Goal: Transaction & Acquisition: Obtain resource

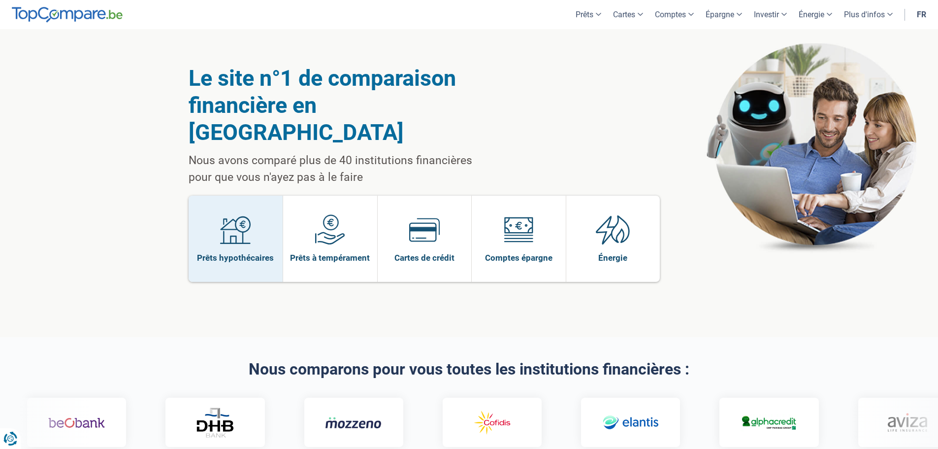
click at [241, 214] on img at bounding box center [235, 229] width 31 height 31
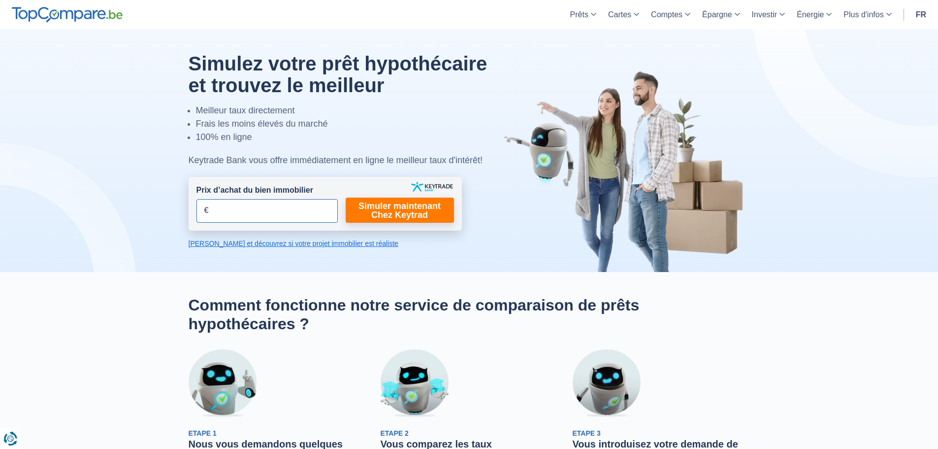
drag, startPoint x: 237, startPoint y: 210, endPoint x: 110, endPoint y: 196, distance: 127.8
click at [181, 203] on div "Simulez votre prêt hypothécaire et trouvez le meilleur Meilleur taux directemen…" at bounding box center [469, 150] width 576 height 195
drag, startPoint x: 250, startPoint y: 208, endPoint x: 216, endPoint y: 210, distance: 34.5
click at [216, 210] on input "175.000" at bounding box center [266, 211] width 141 height 24
type input "185.000"
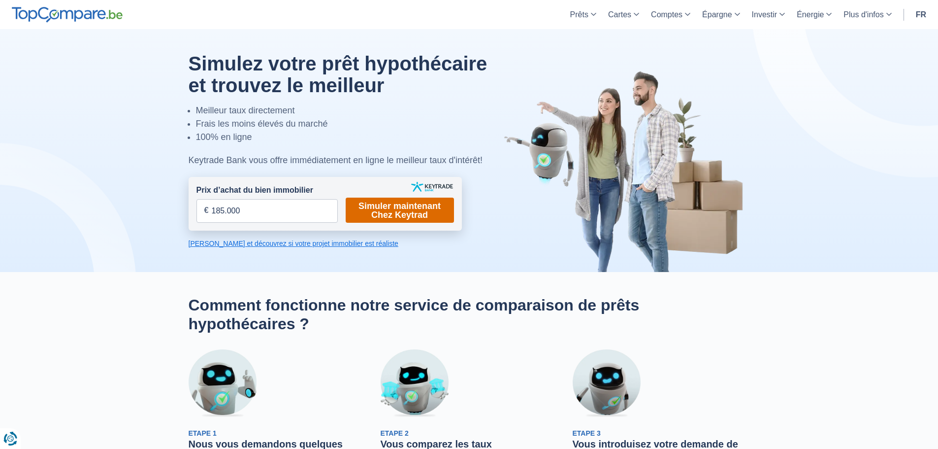
click at [407, 215] on link "Simuler maintenant Chez Keytrad" at bounding box center [400, 209] width 108 height 25
click at [403, 207] on link "Simuler maintenant Chez Keytrad" at bounding box center [400, 209] width 108 height 25
click at [405, 205] on link "Simuler maintenant Chez Keytrad" at bounding box center [400, 209] width 108 height 25
click at [408, 213] on link "Simuler maintenant Chez Keytrad" at bounding box center [400, 209] width 108 height 25
click at [344, 245] on link "Calculez et découvrez si votre projet immobilier est réaliste" at bounding box center [325, 243] width 273 height 10
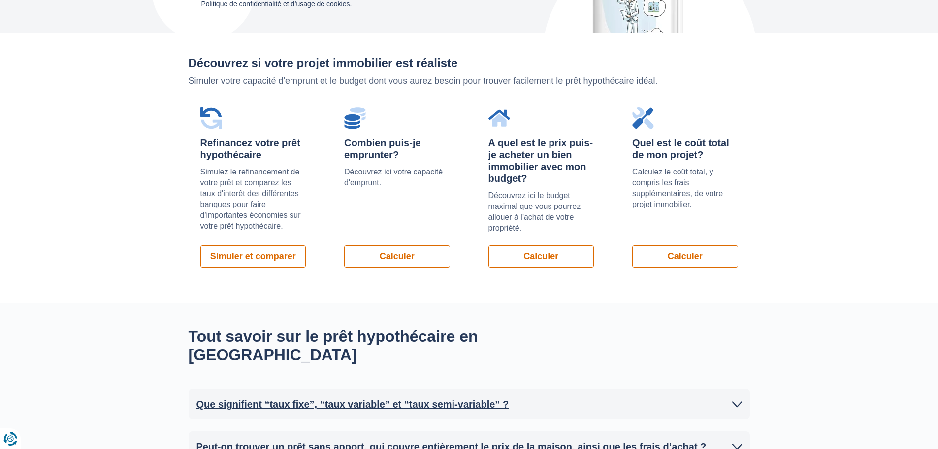
scroll to position [698, 0]
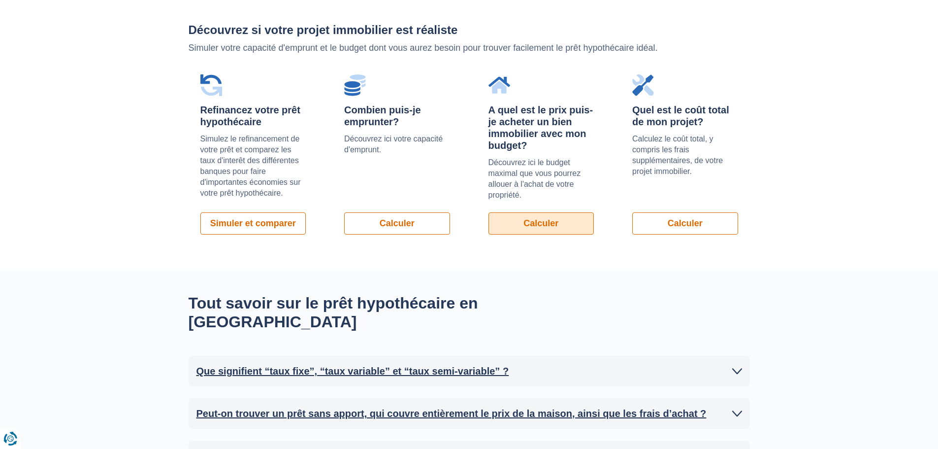
click at [543, 230] on link "Calculer" at bounding box center [541, 223] width 106 height 22
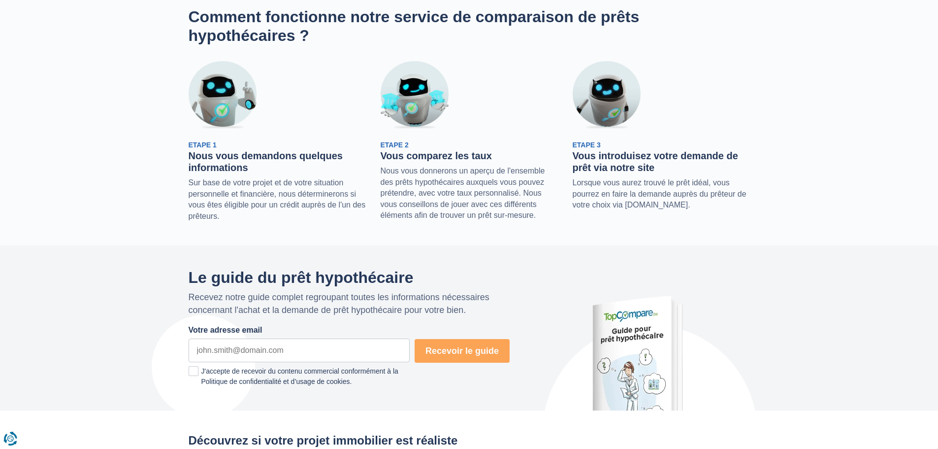
scroll to position [0, 0]
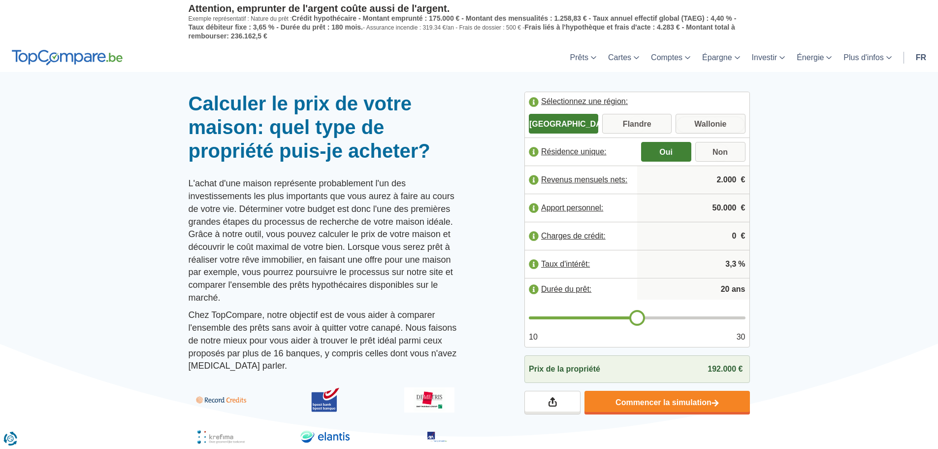
click at [734, 120] on input "Wallonie" at bounding box center [710, 125] width 69 height 18
radio input "true"
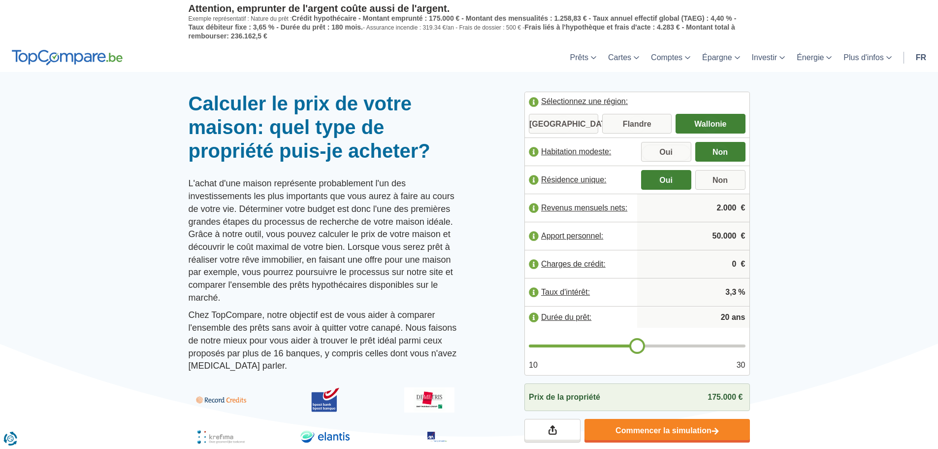
click at [674, 146] on input "Oui" at bounding box center [666, 153] width 50 height 18
radio input "true"
click at [803, 92] on div at bounding box center [469, 92] width 938 height 0
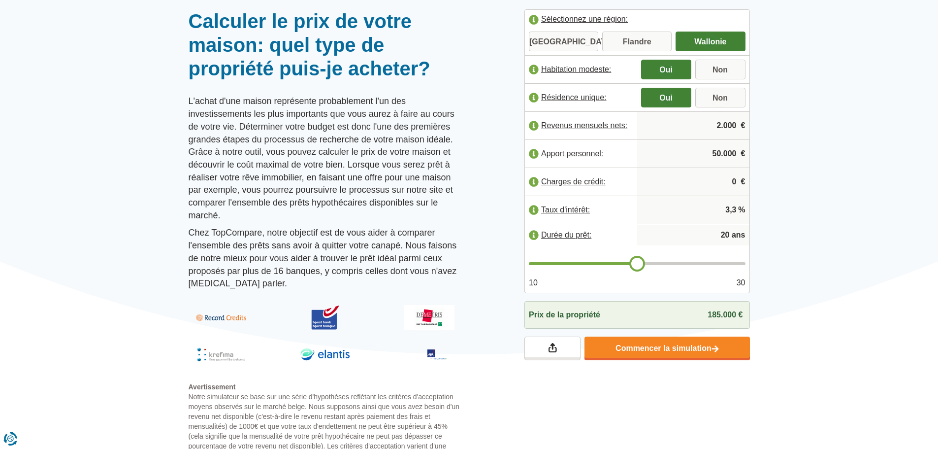
drag, startPoint x: 709, startPoint y: 129, endPoint x: 763, endPoint y: 130, distance: 54.2
type input "2.300"
drag, startPoint x: 712, startPoint y: 154, endPoint x: 740, endPoint y: 148, distance: 28.3
click at [740, 148] on input "50.000" at bounding box center [693, 153] width 104 height 27
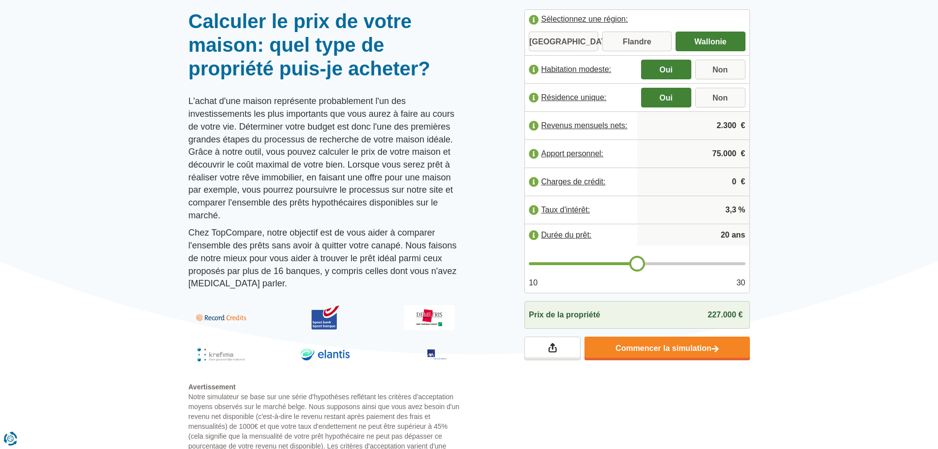
type input "75.000"
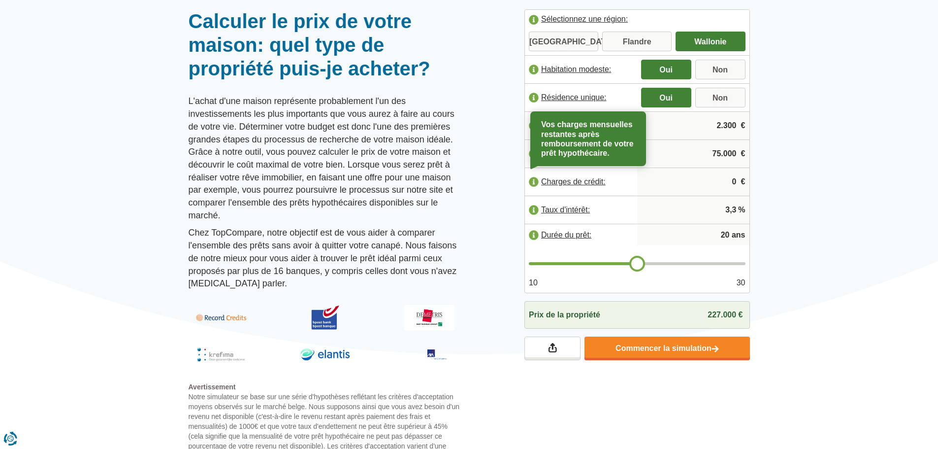
click at [536, 182] on label "Charges de crédit:" at bounding box center [581, 182] width 112 height 22
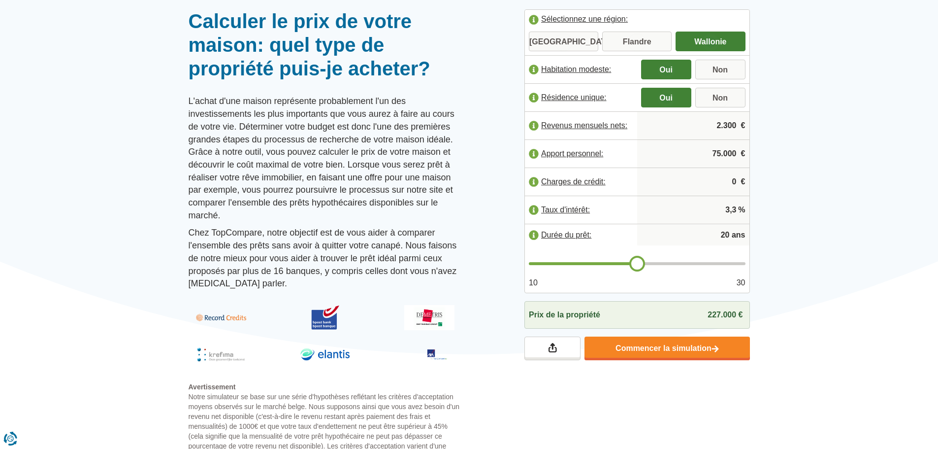
drag, startPoint x: 731, startPoint y: 182, endPoint x: 737, endPoint y: 182, distance: 5.4
click at [737, 182] on input "0" at bounding box center [693, 181] width 104 height 27
type input "500"
drag, startPoint x: 722, startPoint y: 236, endPoint x: 730, endPoint y: 234, distance: 8.0
click at [730, 234] on input "20" at bounding box center [693, 235] width 104 height 20
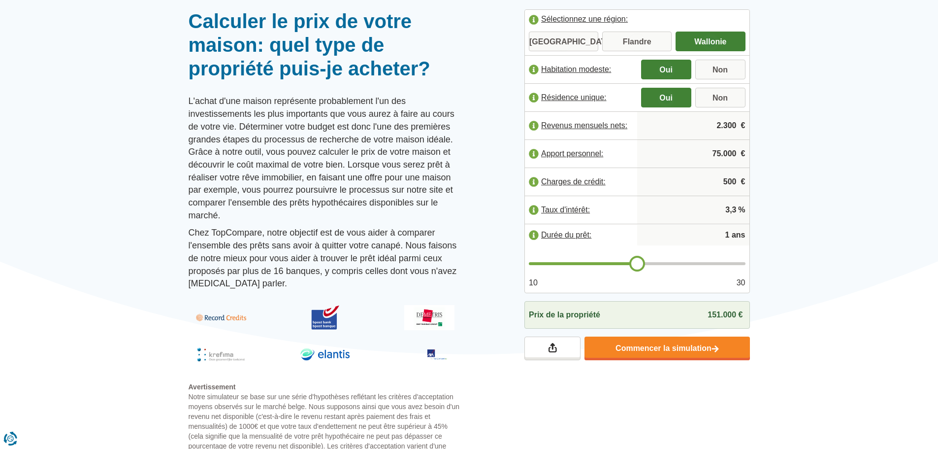
type input "15"
click at [827, 9] on div at bounding box center [469, 9] width 938 height 0
click at [642, 424] on div "Calculer le prix de votre maison: quel type de propriété puis-je acheter? L'ach…" at bounding box center [469, 244] width 576 height 471
drag, startPoint x: 707, startPoint y: 315, endPoint x: 743, endPoint y: 314, distance: 36.4
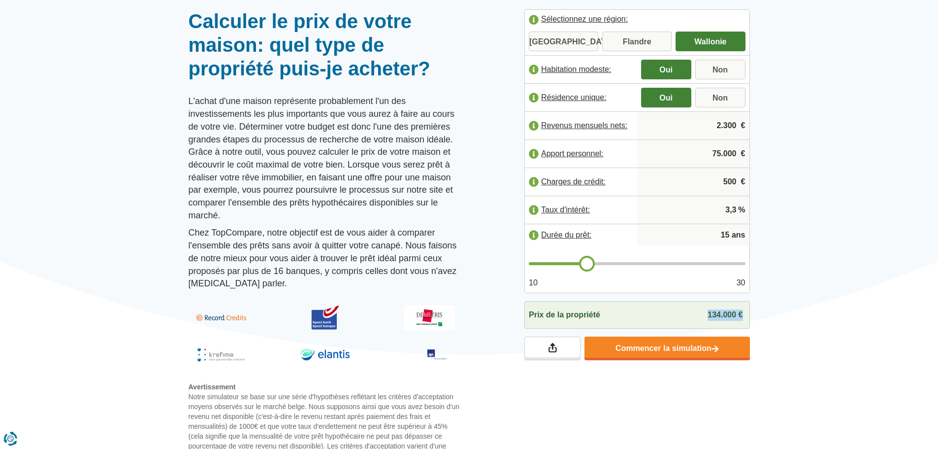
click at [743, 314] on div "Prix de la propriété 134.000 €" at bounding box center [637, 315] width 226 height 28
type input "16"
type input "17"
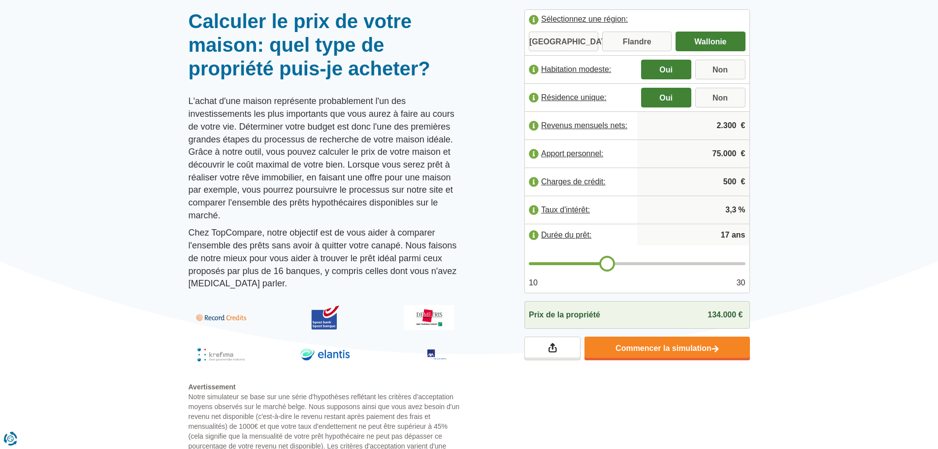
drag, startPoint x: 595, startPoint y: 266, endPoint x: 608, endPoint y: 266, distance: 13.3
type input "17"
click at [608, 265] on input "range" at bounding box center [637, 263] width 217 height 3
click at [859, 9] on div at bounding box center [469, 9] width 938 height 0
type input "18"
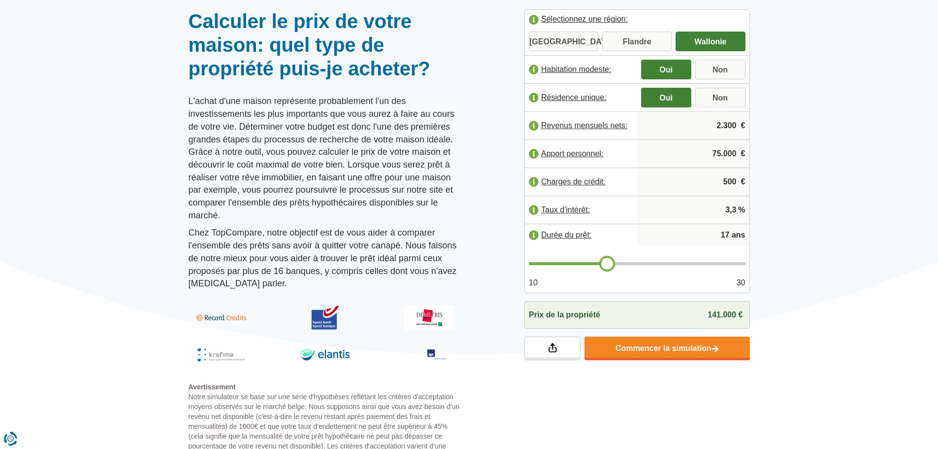
type input "18"
type input "19"
type input "20"
drag, startPoint x: 605, startPoint y: 264, endPoint x: 640, endPoint y: 263, distance: 35.5
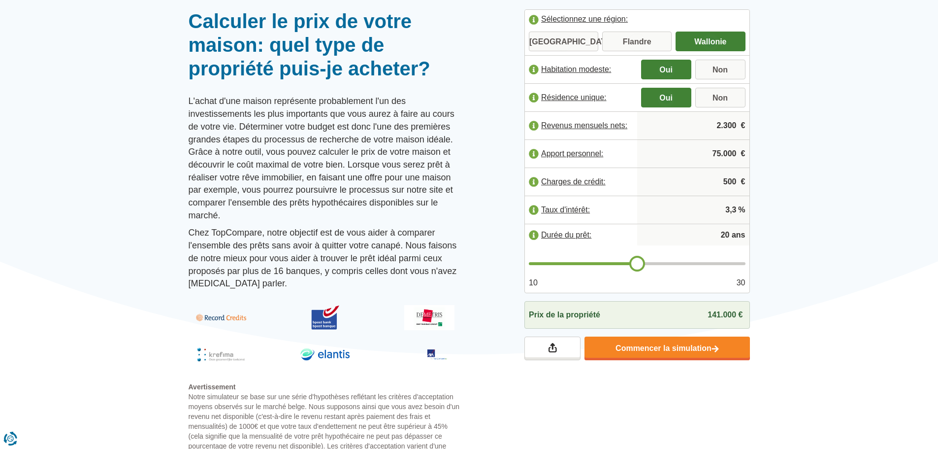
type input "20"
click at [640, 263] on input "range" at bounding box center [637, 263] width 217 height 3
type input "21"
type input "22"
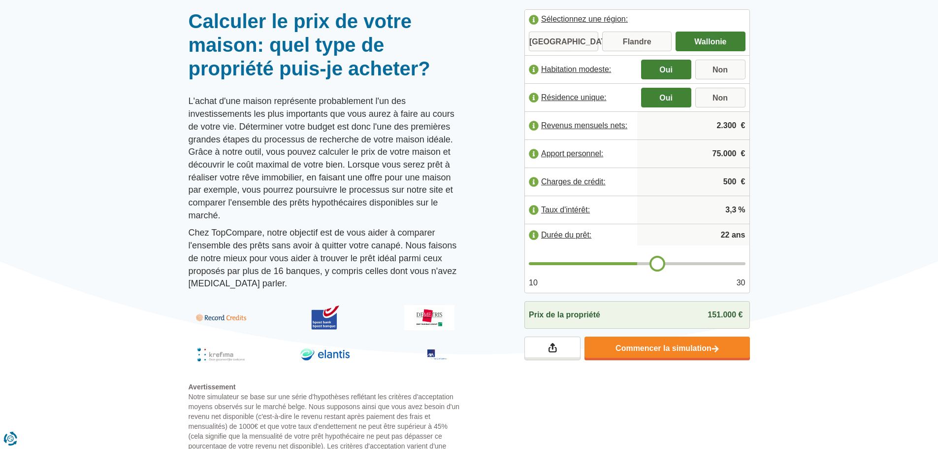
drag, startPoint x: 649, startPoint y: 262, endPoint x: 655, endPoint y: 264, distance: 6.4
type input "22"
click at [655, 264] on input "range" at bounding box center [637, 263] width 217 height 3
type input "23"
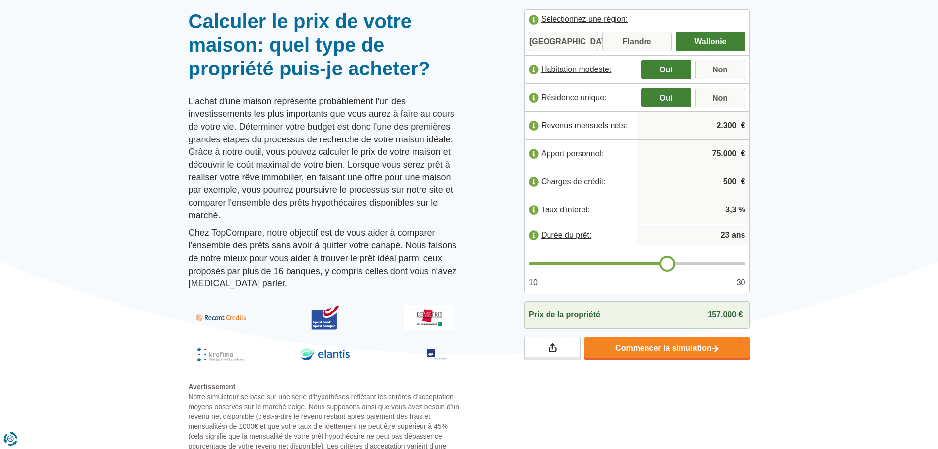
click at [671, 264] on input "range" at bounding box center [637, 263] width 217 height 3
type input "25"
click at [689, 263] on input "range" at bounding box center [637, 263] width 217 height 3
type input "27"
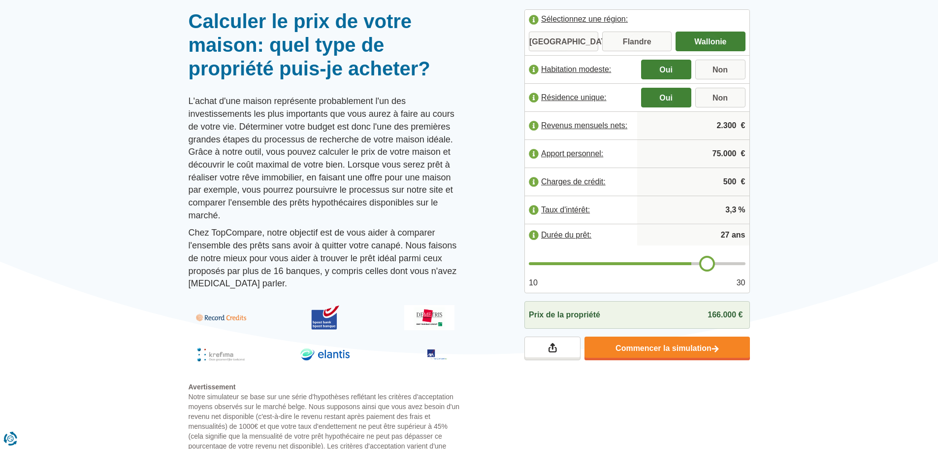
type input "27"
click at [703, 264] on input "range" at bounding box center [637, 263] width 217 height 3
type input "28"
click at [718, 264] on input "range" at bounding box center [637, 263] width 217 height 3
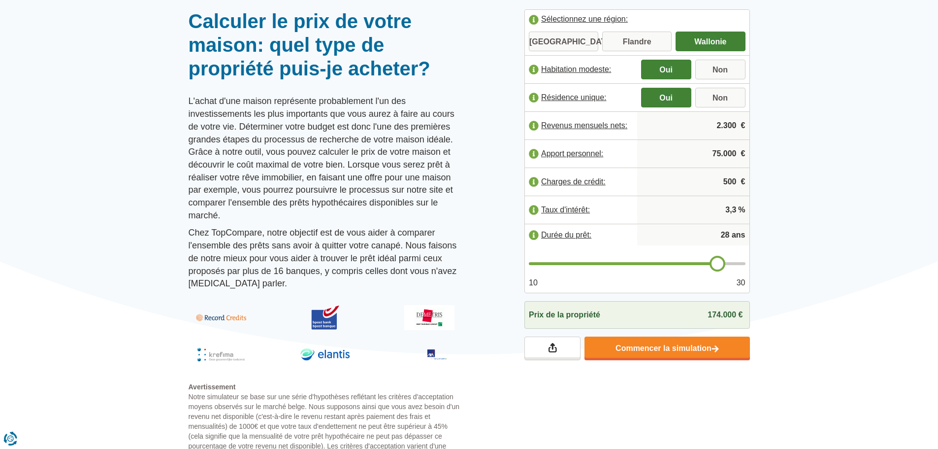
type input "29"
click at [723, 265] on input "range" at bounding box center [637, 263] width 217 height 3
type input "28"
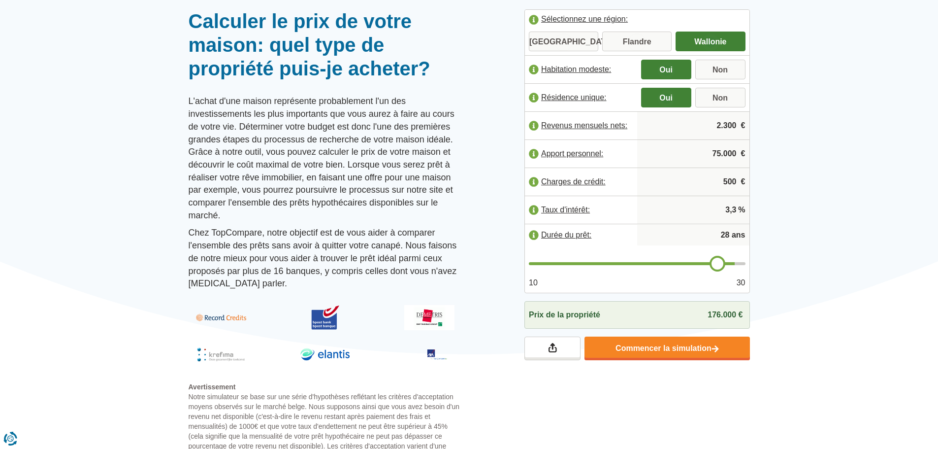
type input "26"
type input "24"
type input "20"
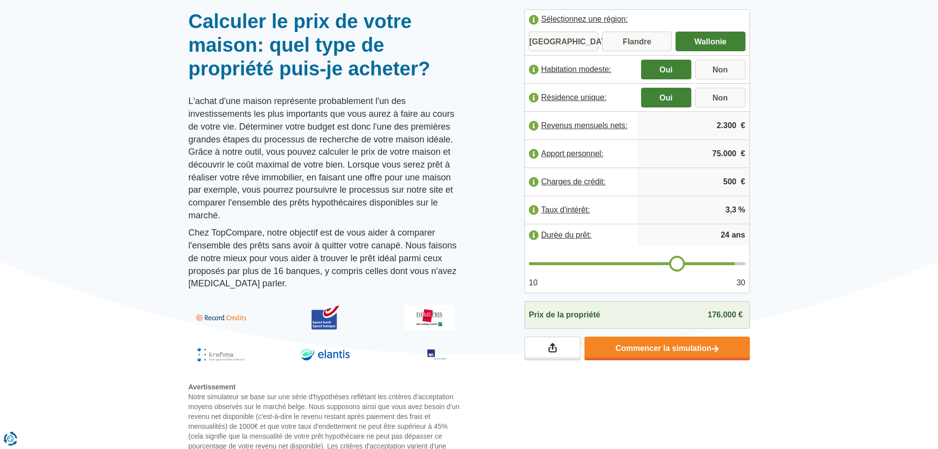
type input "20"
type input "16"
type input "14"
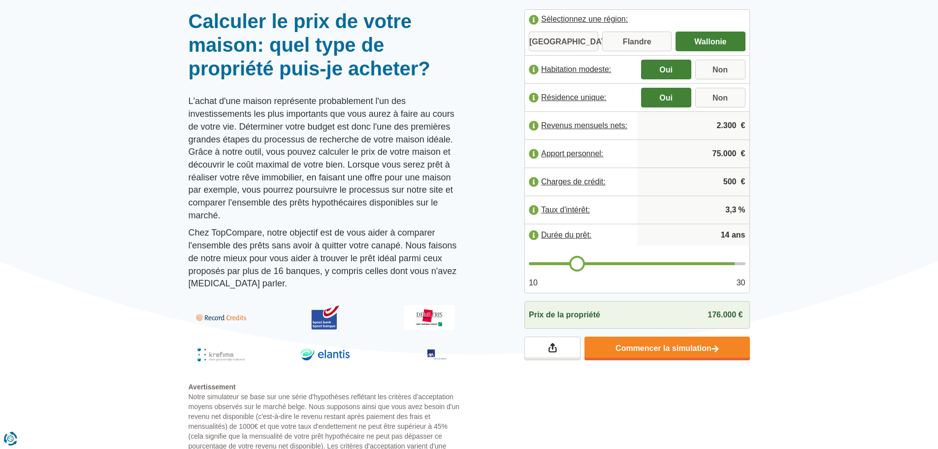
type input "12"
type input "11"
drag, startPoint x: 723, startPoint y: 266, endPoint x: 551, endPoint y: 276, distance: 172.1
type input "11"
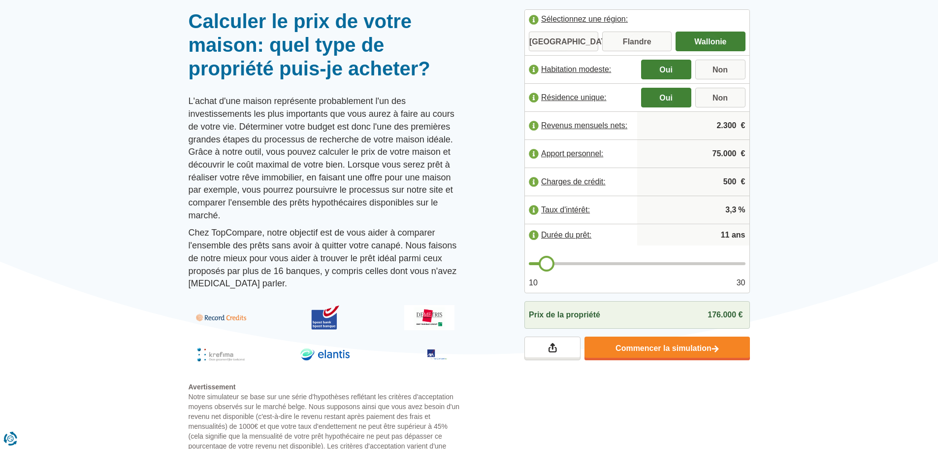
click at [551, 265] on input "range" at bounding box center [637, 263] width 217 height 3
type input "12"
type input "11"
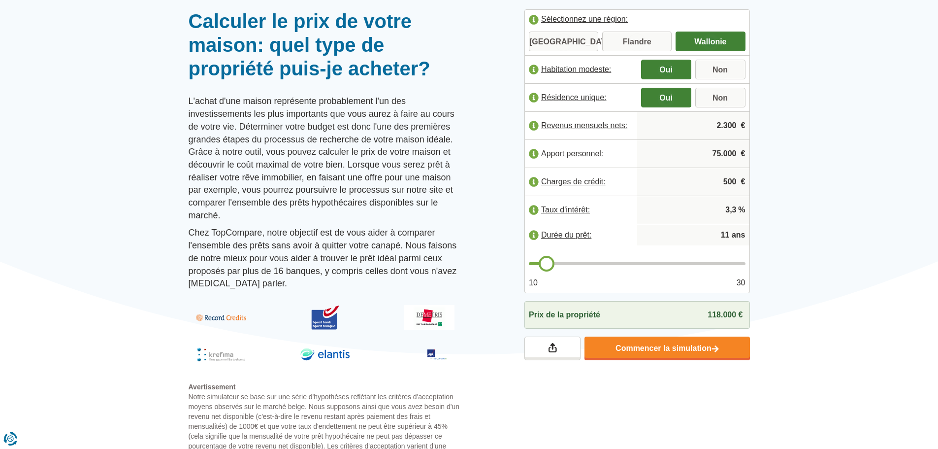
type input "10"
drag, startPoint x: 557, startPoint y: 267, endPoint x: 507, endPoint y: 273, distance: 50.1
type input "10"
click at [529, 265] on input "range" at bounding box center [637, 263] width 217 height 3
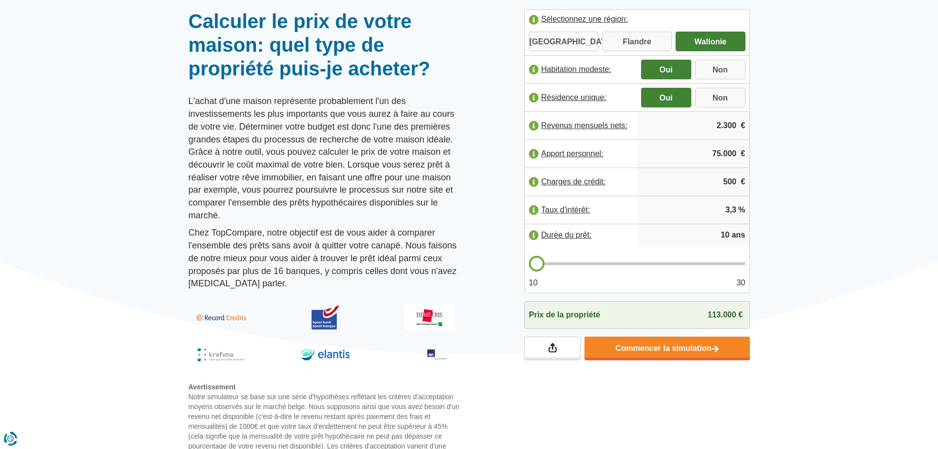
type input "11"
type input "12"
type input "13"
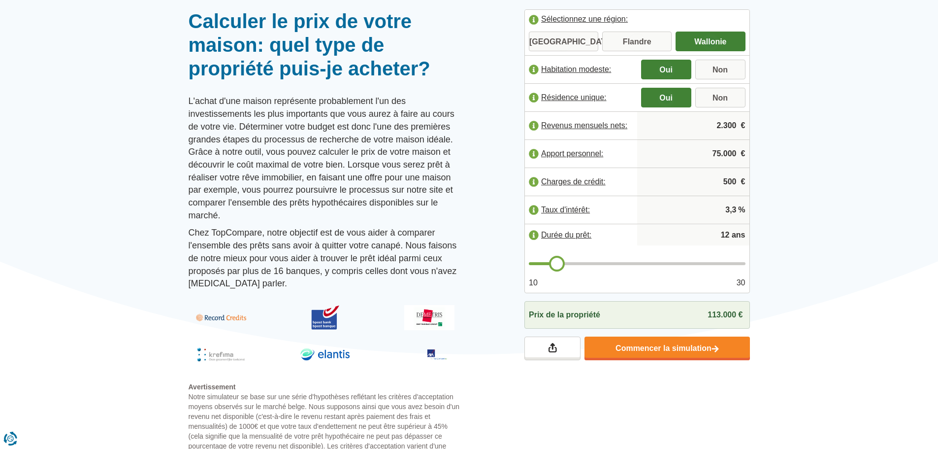
type input "13"
type input "14"
type input "15"
drag, startPoint x: 541, startPoint y: 259, endPoint x: 583, endPoint y: 259, distance: 42.8
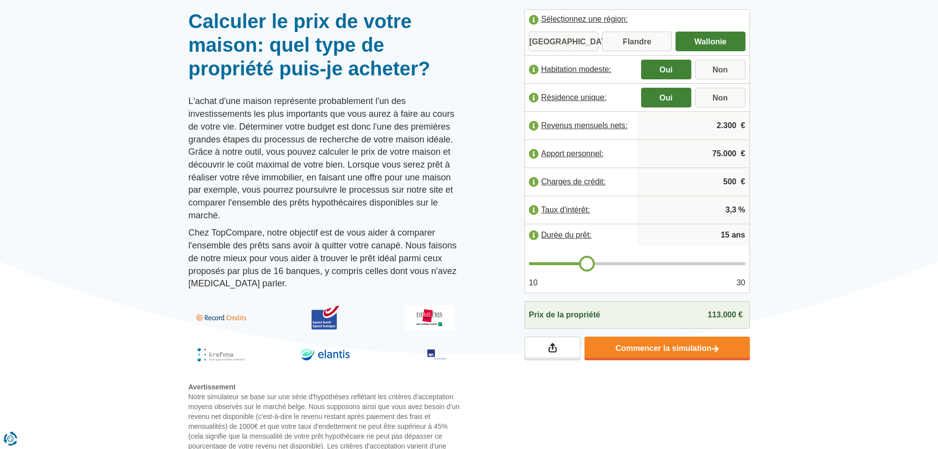
type input "15"
click at [583, 262] on input "range" at bounding box center [637, 263] width 217 height 3
click at [693, 350] on link "Commencer la simulation" at bounding box center [666, 348] width 165 height 24
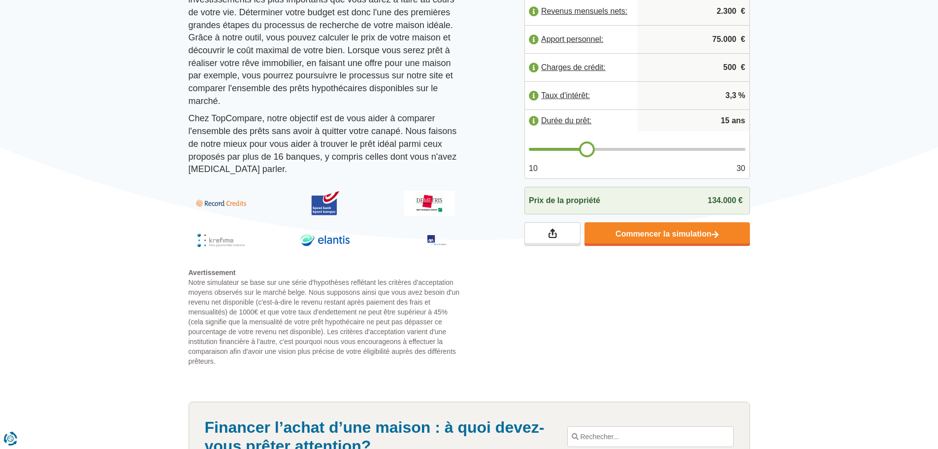
scroll to position [164, 0]
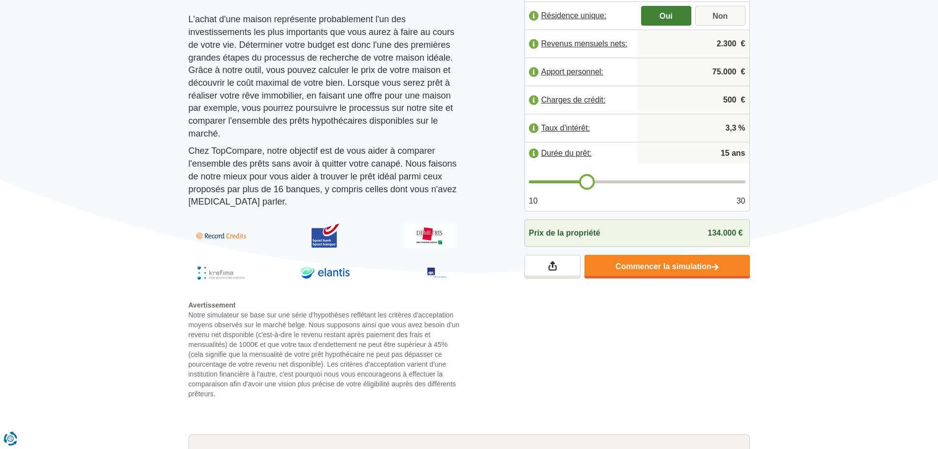
click at [574, 355] on div "Calculer le prix de votre maison: quel type de propriété puis-je acheter? L'ach…" at bounding box center [469, 163] width 576 height 471
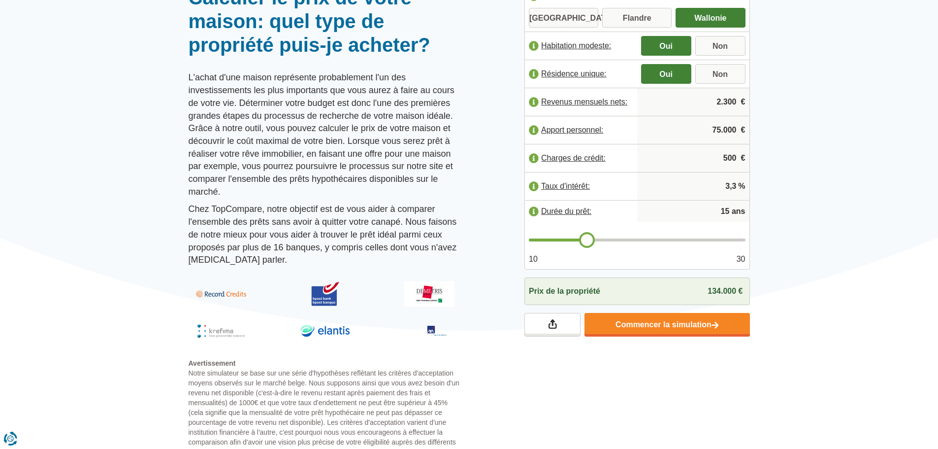
scroll to position [82, 0]
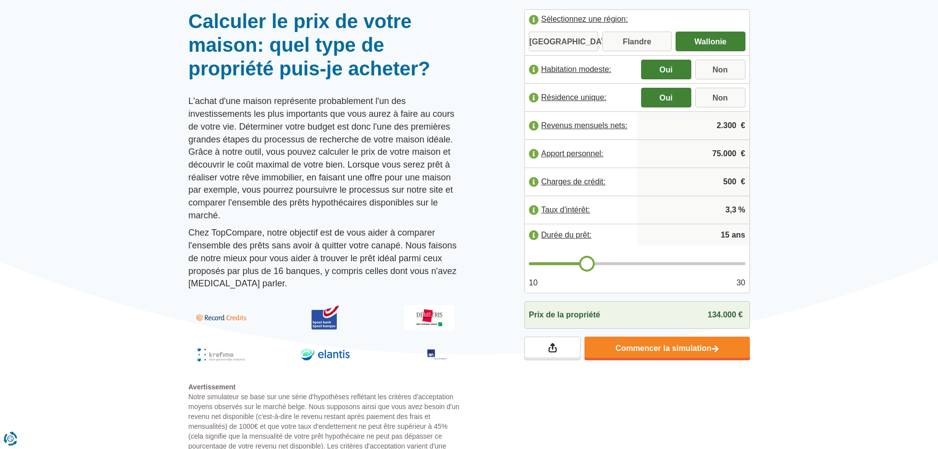
click at [504, 372] on div "Calculer le prix de votre maison: quel type de propriété puis-je acheter? L'ach…" at bounding box center [469, 244] width 576 height 471
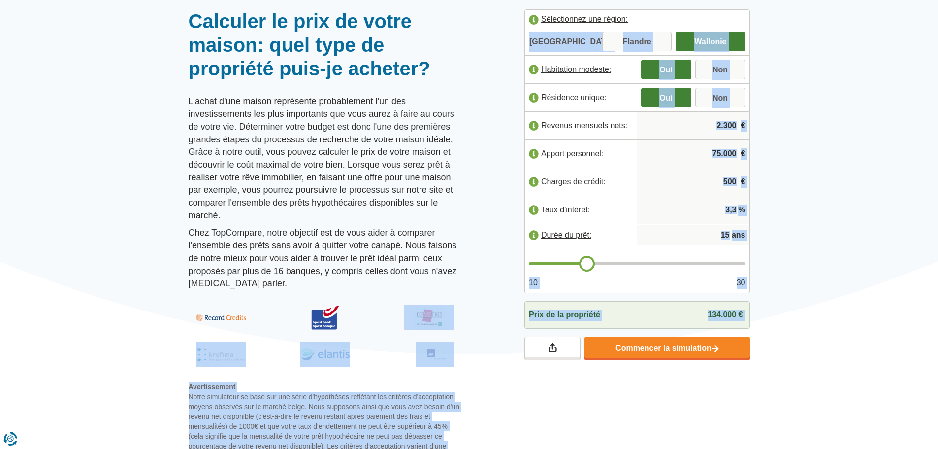
drag, startPoint x: 495, startPoint y: 369, endPoint x: 414, endPoint y: 317, distance: 96.3
click at [414, 317] on div "Calculer le prix de votre maison: quel type de propriété puis-je acheter? L'ach…" at bounding box center [469, 244] width 576 height 471
click at [528, 407] on div "Calculer le prix de votre maison: quel type de propriété puis-je acheter? L'ach…" at bounding box center [469, 244] width 576 height 471
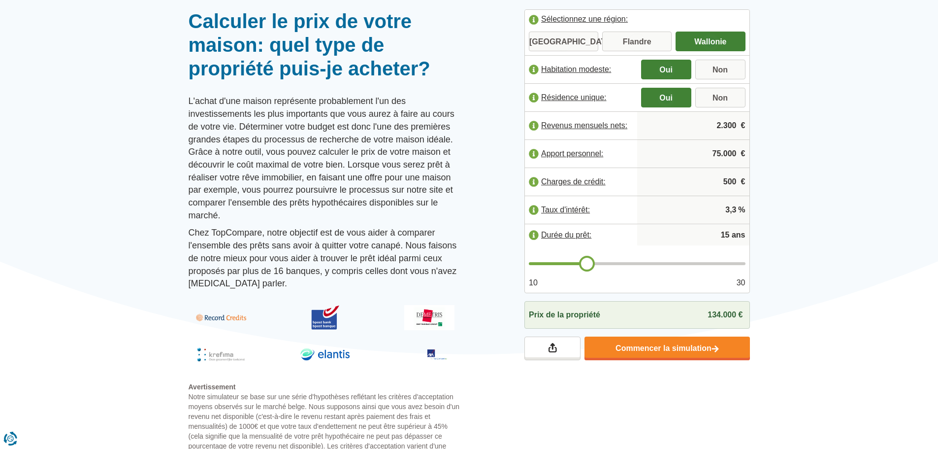
click at [499, 395] on div "Calculer le prix de votre maison: quel type de propriété puis-je acheter? L'ach…" at bounding box center [469, 244] width 576 height 471
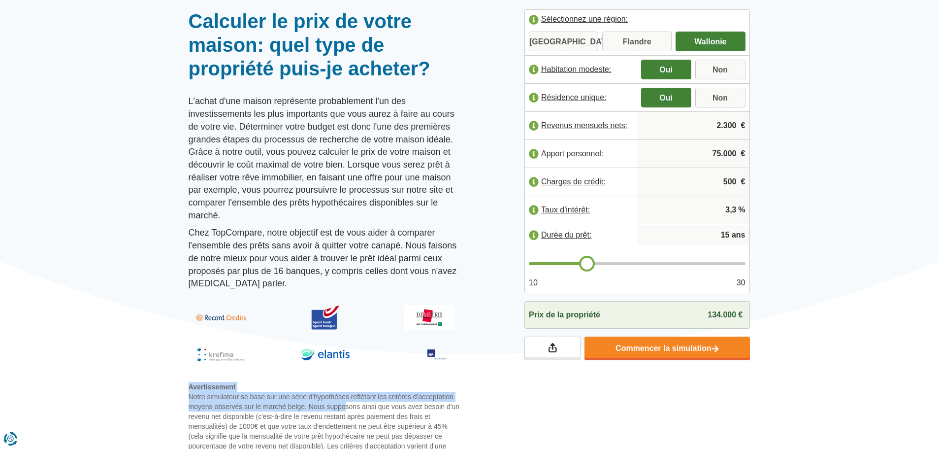
drag, startPoint x: 175, startPoint y: 386, endPoint x: 351, endPoint y: 406, distance: 177.4
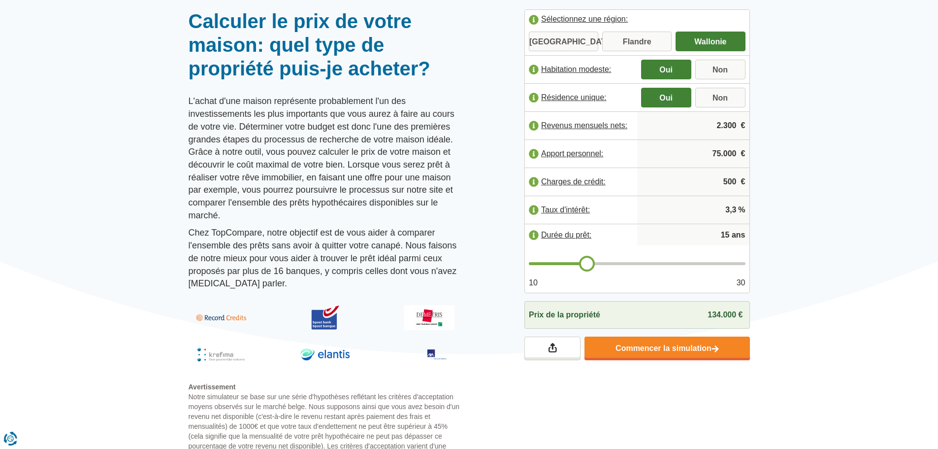
click at [549, 431] on div "Calculer le prix de votre maison: quel type de propriété puis-je acheter? L'ach…" at bounding box center [469, 244] width 576 height 471
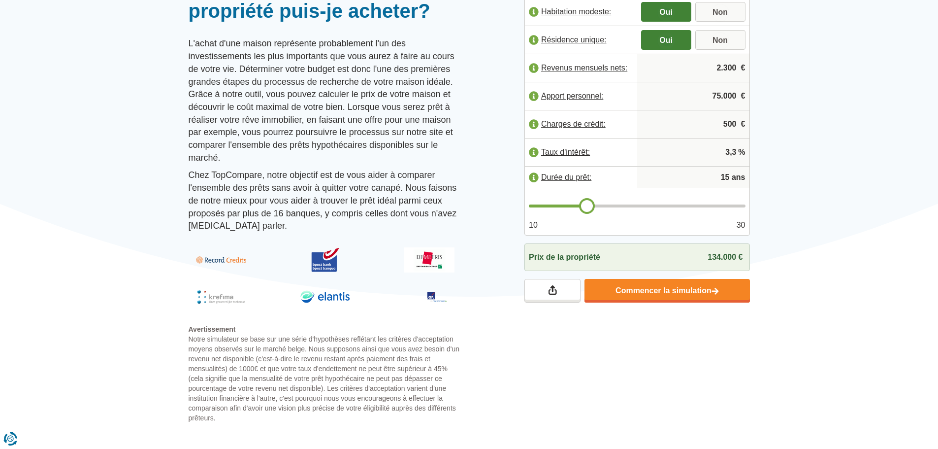
scroll to position [164, 0]
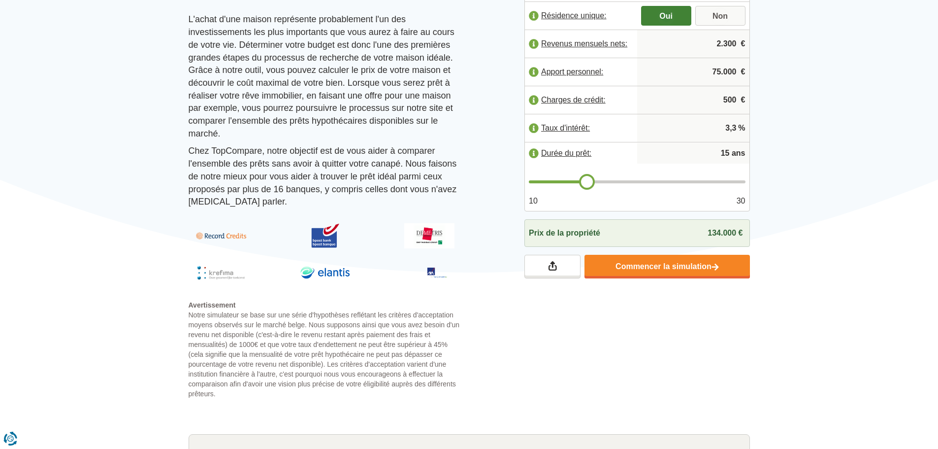
drag, startPoint x: 721, startPoint y: 96, endPoint x: 743, endPoint y: 97, distance: 21.2
click at [751, 99] on div "Sélectionnez une région: Bruxelles Flandre Wallonie Habitation modeste: Oui Non…" at bounding box center [637, 103] width 240 height 351
type input "0"
type input "14"
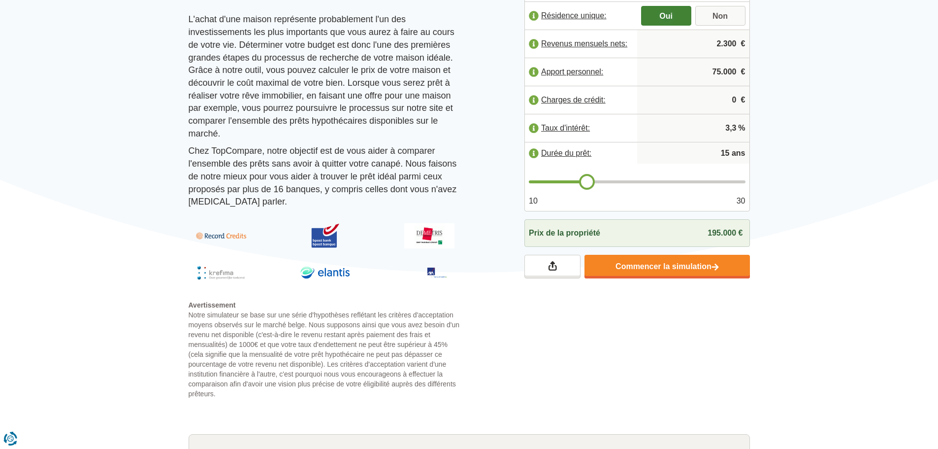
type input "14"
type input "13"
type input "12"
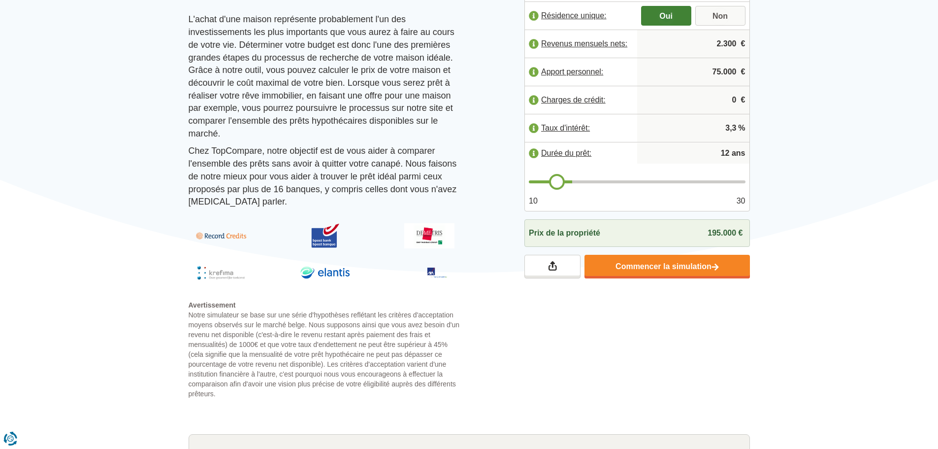
type input "11"
type input "10"
drag, startPoint x: 589, startPoint y: 187, endPoint x: 496, endPoint y: 182, distance: 93.7
type input "10"
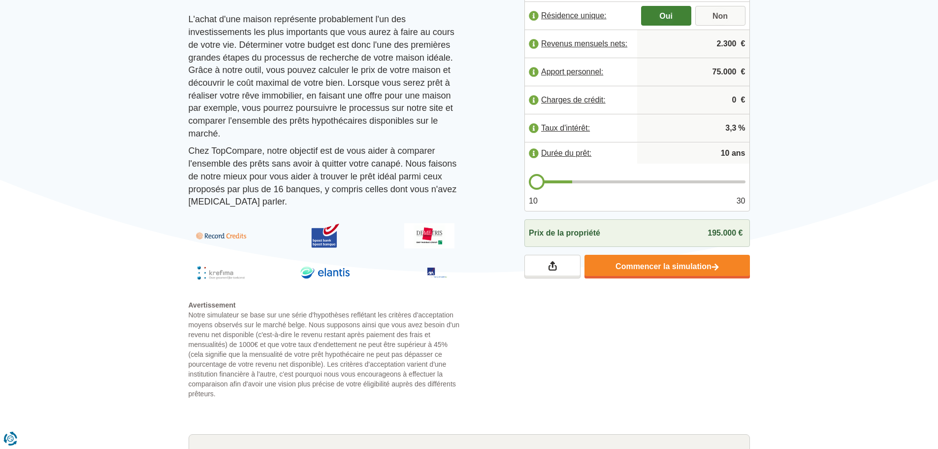
click at [529, 182] on input "range" at bounding box center [637, 181] width 217 height 3
type input "11"
type input "12"
drag, startPoint x: 541, startPoint y: 182, endPoint x: 557, endPoint y: 183, distance: 16.8
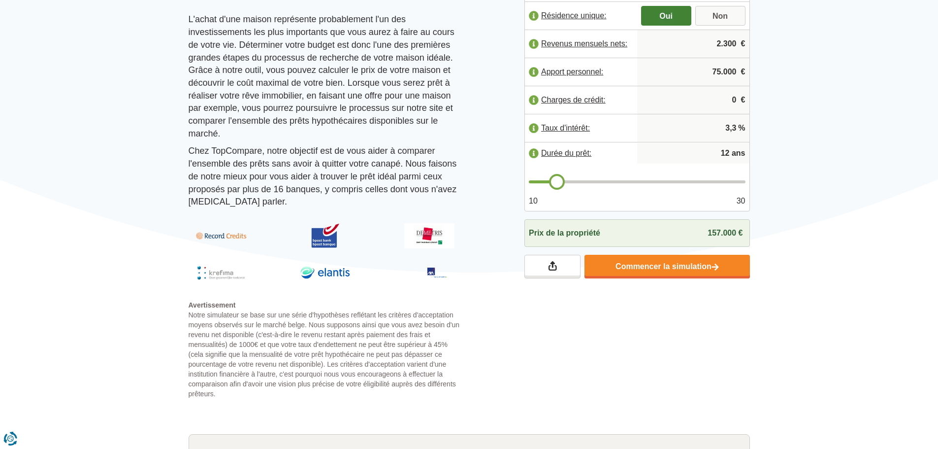
type input "12"
click at [557, 183] on input "range" at bounding box center [637, 181] width 217 height 3
click at [532, 101] on label "Charges de crédit:" at bounding box center [581, 100] width 112 height 22
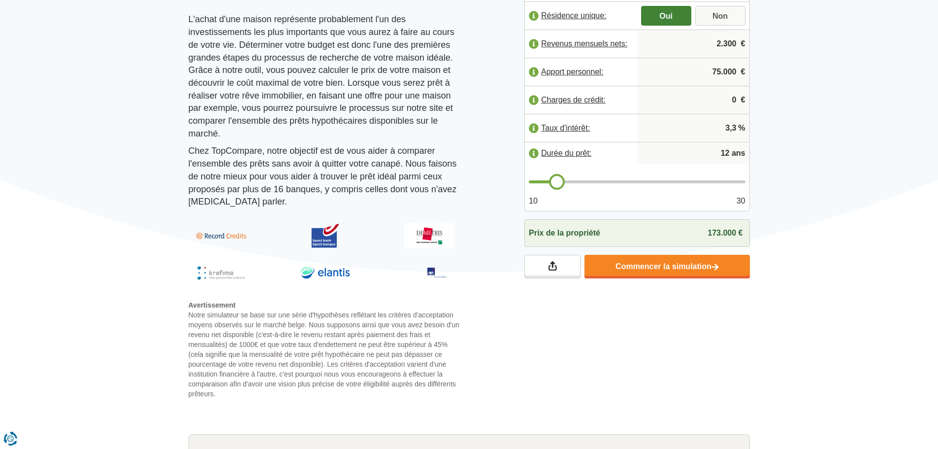
type input "13"
drag, startPoint x: 554, startPoint y: 184, endPoint x: 563, endPoint y: 183, distance: 9.5
type input "13"
click at [563, 183] on input "range" at bounding box center [637, 181] width 217 height 3
type input "14"
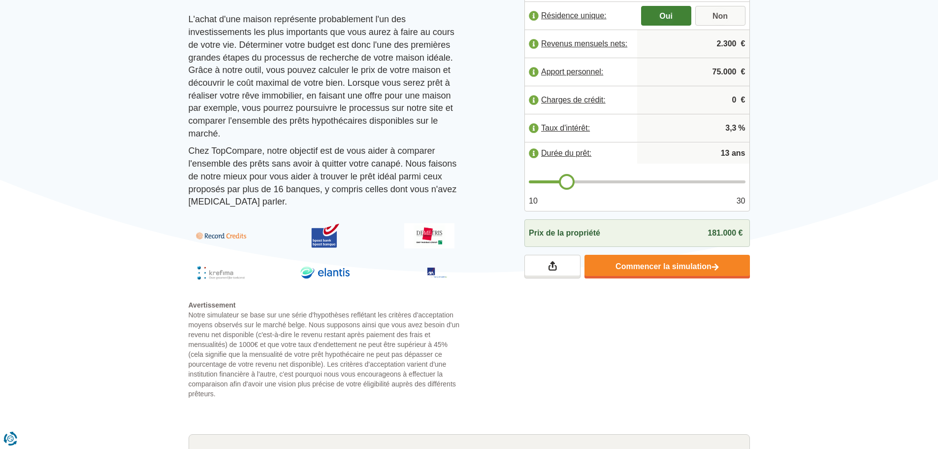
type input "14"
type input "15"
drag, startPoint x: 568, startPoint y: 183, endPoint x: 583, endPoint y: 182, distance: 15.3
type input "15"
click at [583, 182] on input "range" at bounding box center [637, 181] width 217 height 3
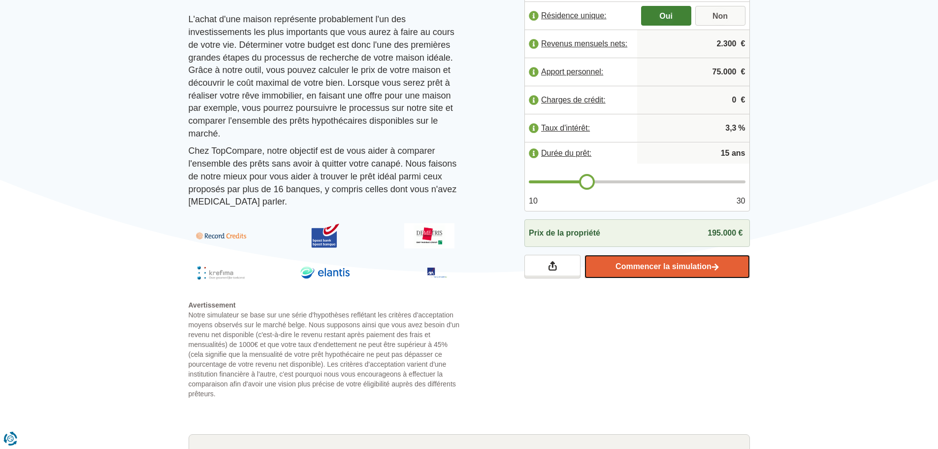
click at [652, 270] on link "Commencer la simulation" at bounding box center [666, 267] width 165 height 24
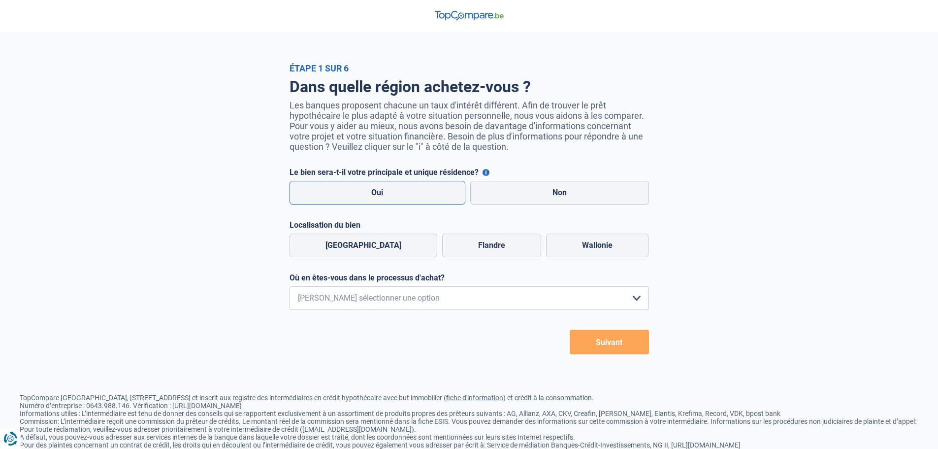
drag, startPoint x: 410, startPoint y: 196, endPoint x: 395, endPoint y: 199, distance: 15.5
click at [410, 195] on label "Oui" at bounding box center [378, 193] width 176 height 24
click at [410, 195] on input "Oui" at bounding box center [378, 193] width 176 height 24
radio input "true"
click at [600, 251] on label "Wallonie" at bounding box center [597, 245] width 102 height 24
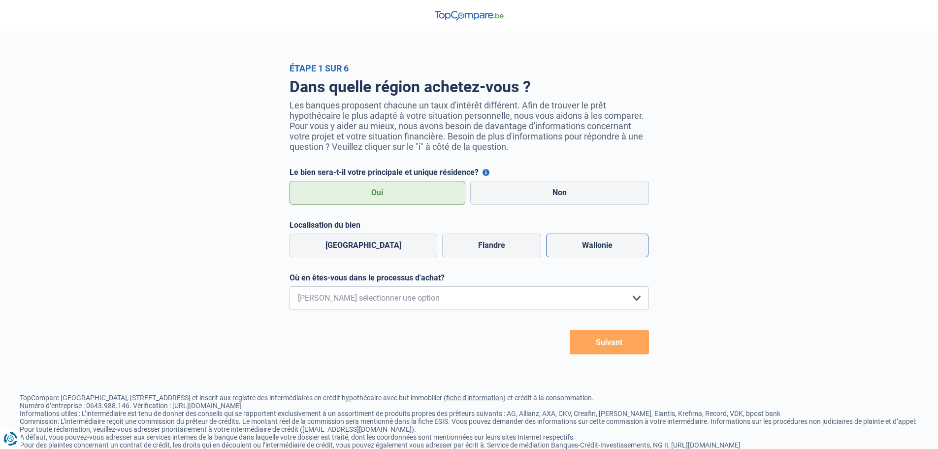
click at [600, 251] on input "Wallonie" at bounding box center [597, 245] width 102 height 24
radio input "true"
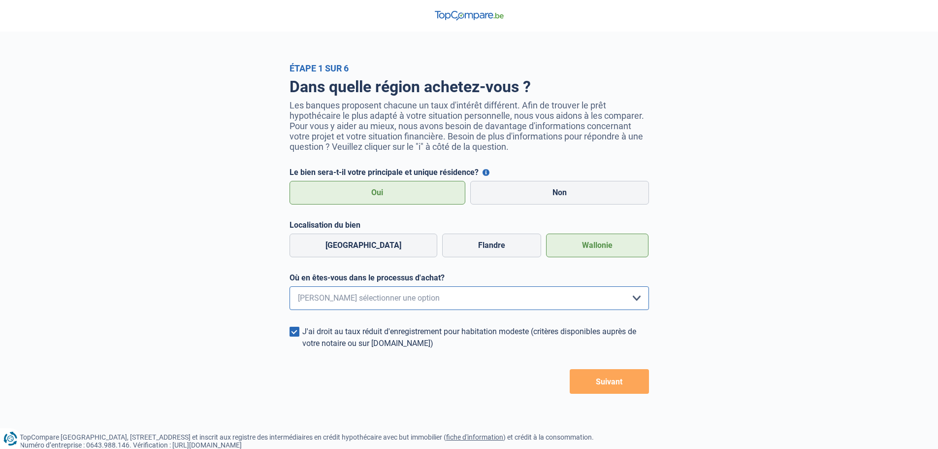
click at [338, 302] on select "Je me renseigne juste car je n'ai pas de projet d'achat concret actuellement Je…" at bounding box center [469, 298] width 359 height 24
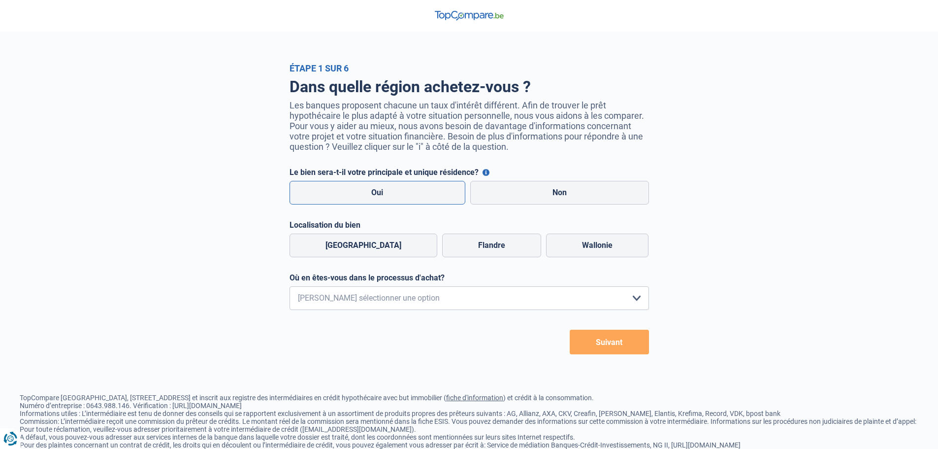
click at [398, 197] on label "Oui" at bounding box center [378, 193] width 176 height 24
click at [398, 197] on input "Oui" at bounding box center [378, 193] width 176 height 24
radio input "true"
click at [606, 246] on label "Wallonie" at bounding box center [597, 245] width 102 height 24
click at [606, 246] on input "Wallonie" at bounding box center [597, 245] width 102 height 24
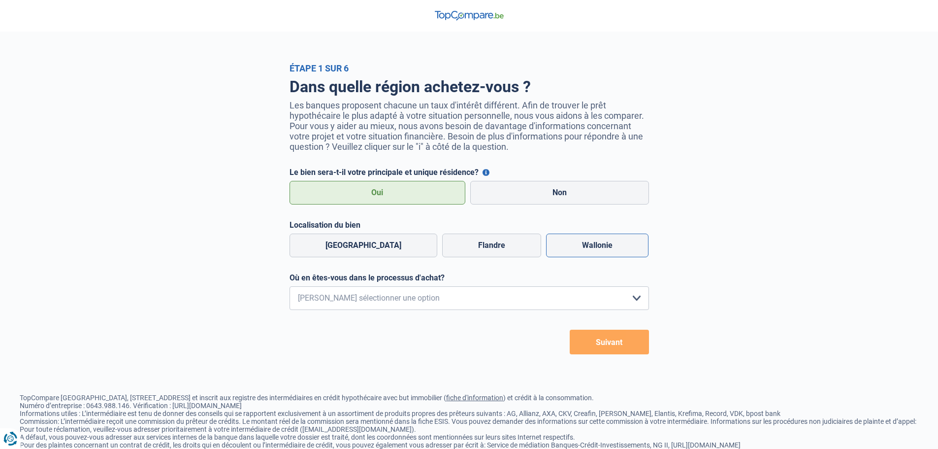
radio input "true"
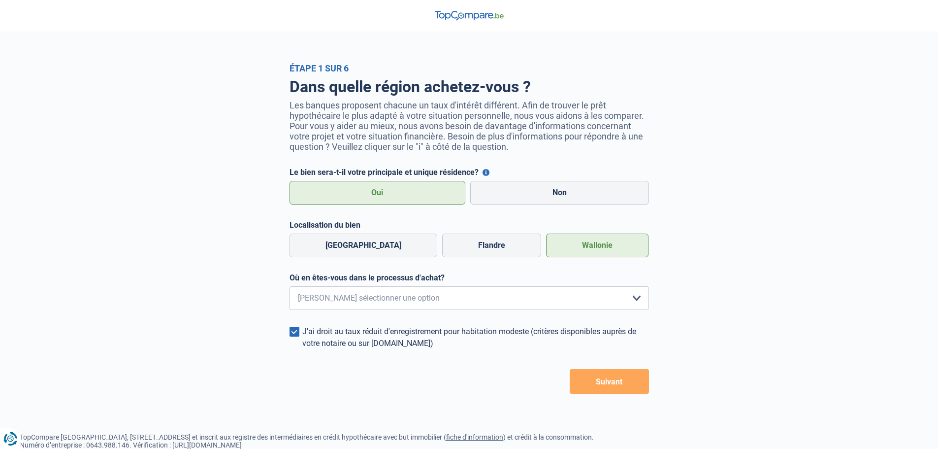
click at [489, 289] on div "Où en êtes-vous dans le processus d'achat? Je me renseigne juste car je n'ai pa…" at bounding box center [469, 291] width 359 height 37
click at [482, 296] on select "Je me renseigne juste car je n'ai pas de projet d'achat concret actuellement Je…" at bounding box center [469, 298] width 359 height 24
select select "0"
click at [290, 289] on select "Je me renseigne juste car je n'ai pas de projet d'achat concret actuellement Je…" at bounding box center [469, 298] width 359 height 24
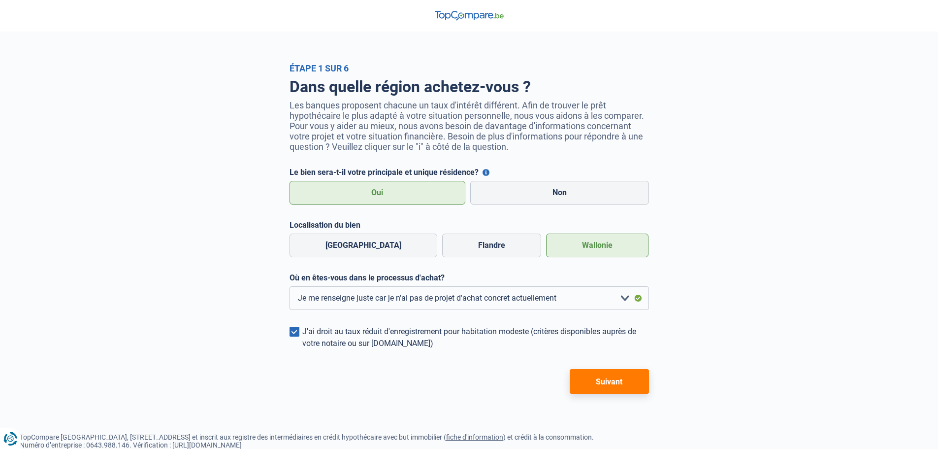
click at [617, 374] on button "Suivant" at bounding box center [609, 381] width 79 height 25
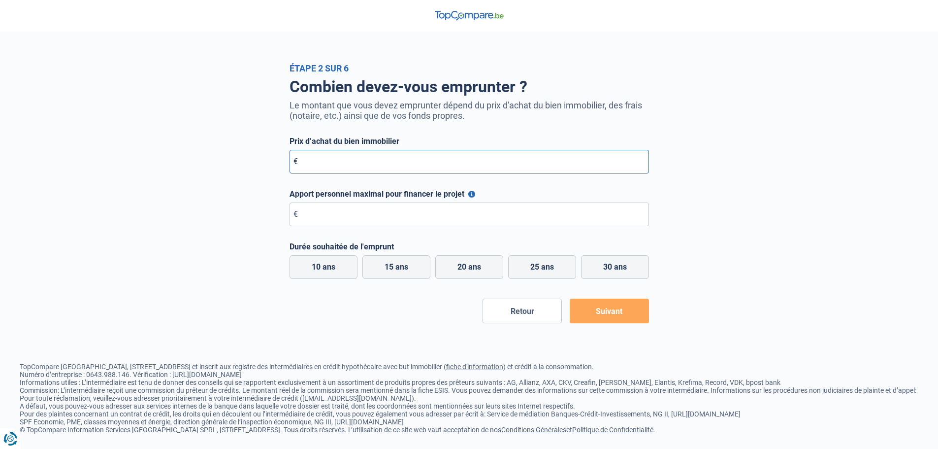
click at [338, 155] on input "Prix d’achat du bien immobilier" at bounding box center [469, 162] width 359 height 24
type input "185.000"
click at [380, 223] on input "Apport personnel maximal pour financer le projet" at bounding box center [469, 214] width 359 height 24
type input "75.000"
click at [402, 342] on div "Étape 2 sur 6 Combien devez-vous emprunter ? Le montant que vous devez emprunte…" at bounding box center [469, 224] width 938 height 449
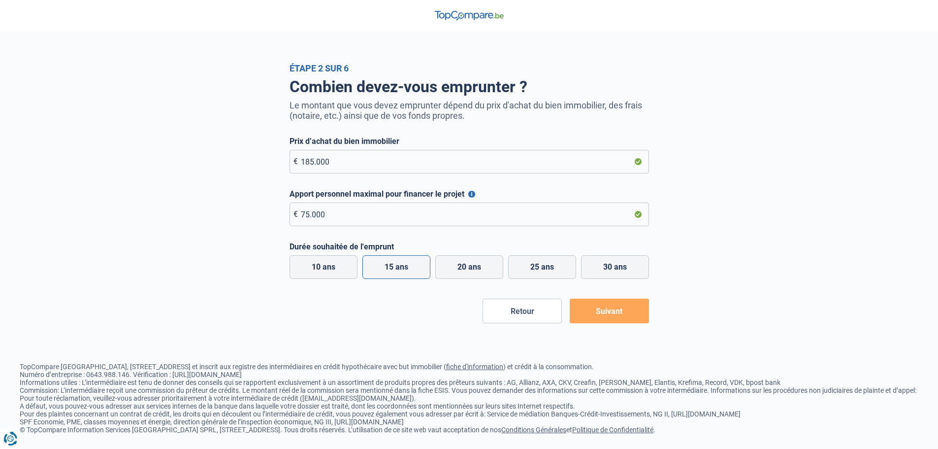
click at [405, 265] on label "15 ans" at bounding box center [396, 267] width 68 height 24
click at [405, 265] on input "15 ans" at bounding box center [396, 267] width 68 height 24
radio input "true"
click at [614, 314] on button "Suivant" at bounding box center [609, 310] width 79 height 25
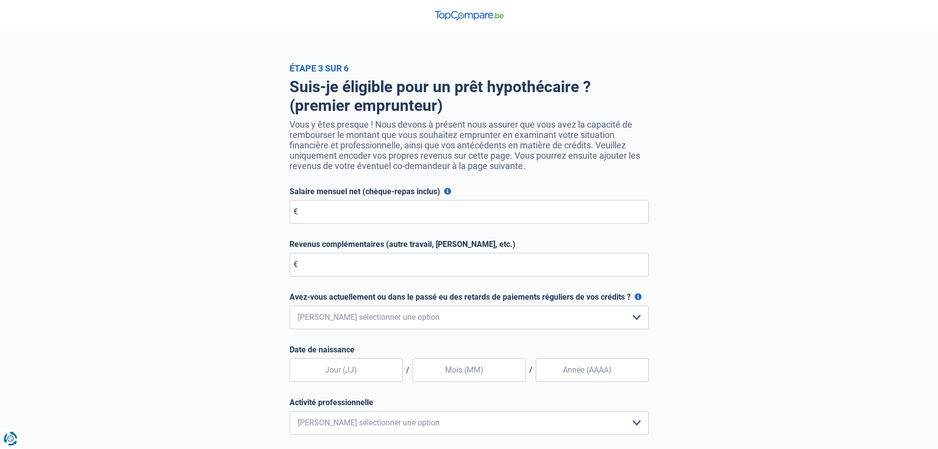
click at [159, 257] on div "Étape 3 sur 6 Suis-je éligible pour un prêt hypothécaire ? (premier emprunteur)…" at bounding box center [469, 297] width 938 height 468
click at [392, 217] on input "Salaire mensuel net (chèque-repas inclus)" at bounding box center [469, 212] width 359 height 24
drag, startPoint x: 325, startPoint y: 213, endPoint x: 307, endPoint y: 219, distance: 19.3
click at [307, 219] on input "2.300" at bounding box center [469, 212] width 359 height 24
type input "2.400"
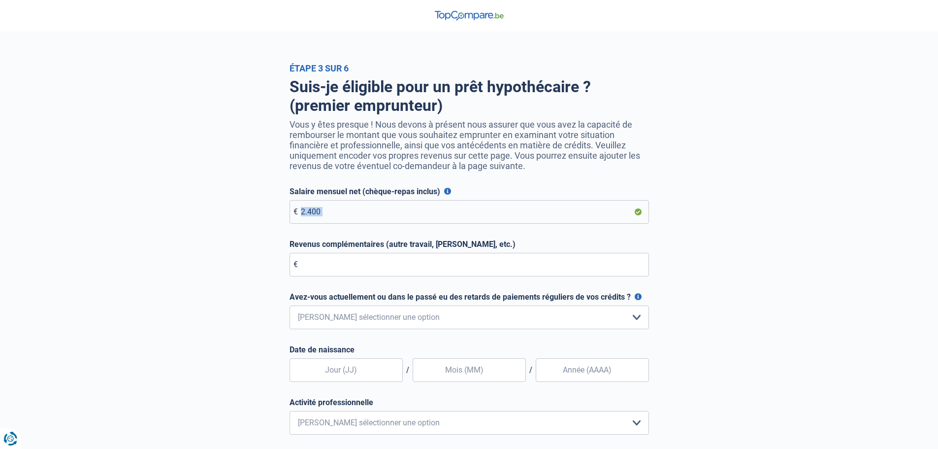
drag, startPoint x: 157, startPoint y: 226, endPoint x: 158, endPoint y: 217, distance: 8.4
click at [158, 222] on div "Étape 3 sur 6 Suis-je éligible pour un prêt hypothécaire ? (premier emprunteur)…" at bounding box center [469, 297] width 938 height 468
click at [205, 243] on div "Suis-je éligible pour un prêt hypothécaire ? (premier emprunteur) Vous y êtes p…" at bounding box center [469, 302] width 561 height 458
click at [833, 207] on div "Étape 3 sur 6 Suis-je éligible pour un prêt hypothécaire ? (premier emprunteur)…" at bounding box center [469, 297] width 938 height 468
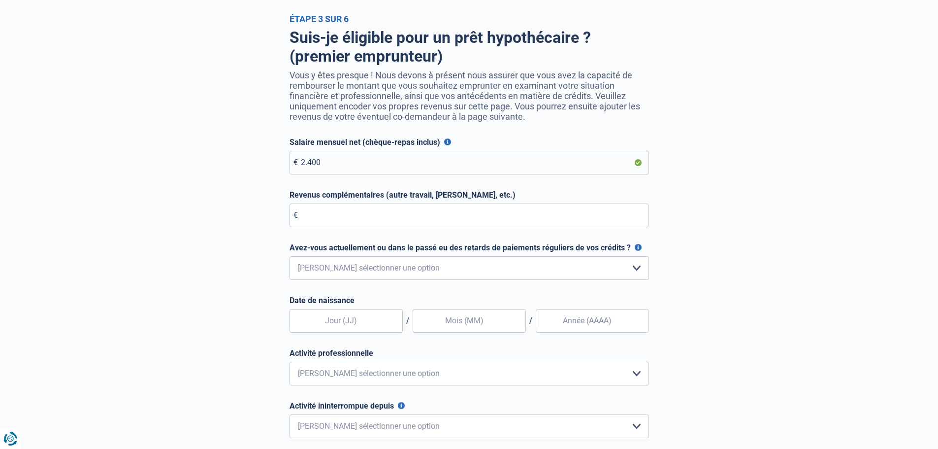
scroll to position [82, 0]
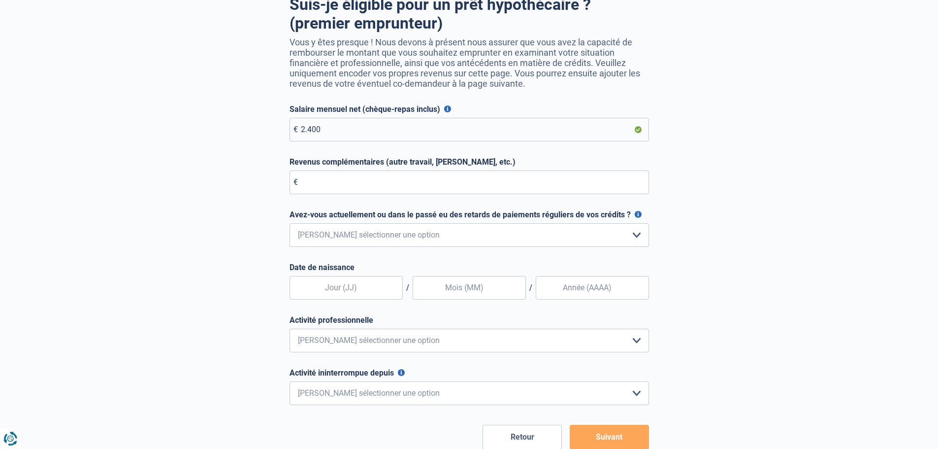
click at [143, 204] on div "Étape 3 sur 6 Suis-je éligible pour un prêt hypothécaire ? (premier emprunteur)…" at bounding box center [469, 215] width 938 height 468
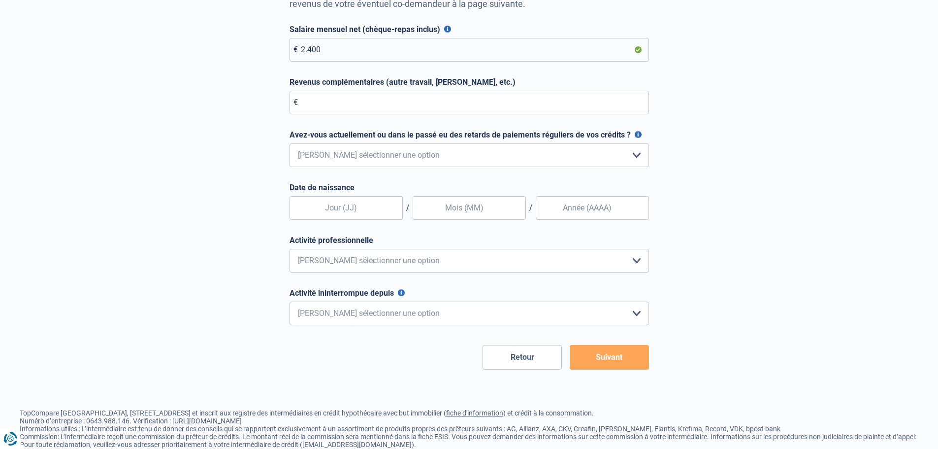
scroll to position [138, 0]
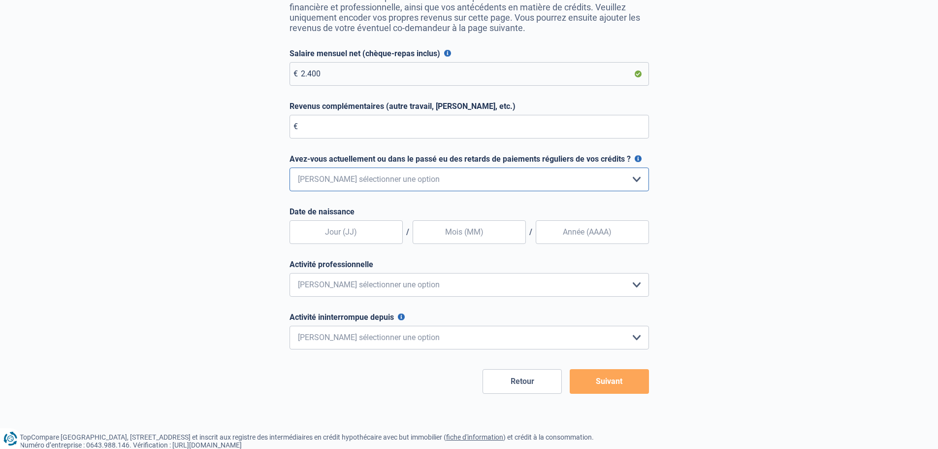
click at [481, 176] on select "Non, jamais Oui mais j'ai tout remboursé il y a moins d'un an Oui mais cela fai…" at bounding box center [469, 179] width 359 height 24
select select "0"
click at [290, 170] on select "Non, jamais Oui mais j'ai tout remboursé il y a moins d'un an Oui mais cela fai…" at bounding box center [469, 179] width 359 height 24
click at [168, 218] on div "Étape 3 sur 6 Suis-je éligible pour un prêt hypothécaire ? (premier emprunteur)…" at bounding box center [469, 159] width 938 height 468
click at [364, 233] on input "text" at bounding box center [346, 232] width 113 height 24
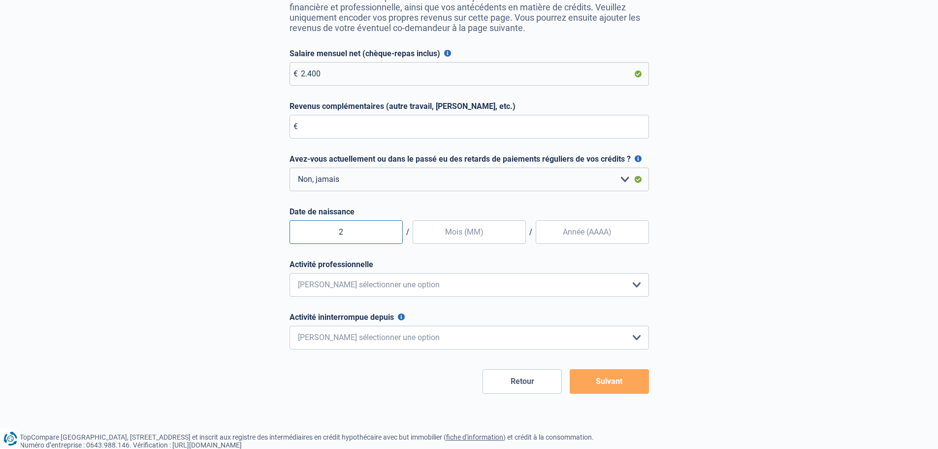
type input "26"
type input "10"
type input "1990"
drag, startPoint x: 138, startPoint y: 318, endPoint x: 143, endPoint y: 308, distance: 11.2
click at [139, 314] on div "Étape 3 sur 6 Suis-je éligible pour un prêt hypothécaire ? (premier emprunteur)…" at bounding box center [469, 159] width 938 height 468
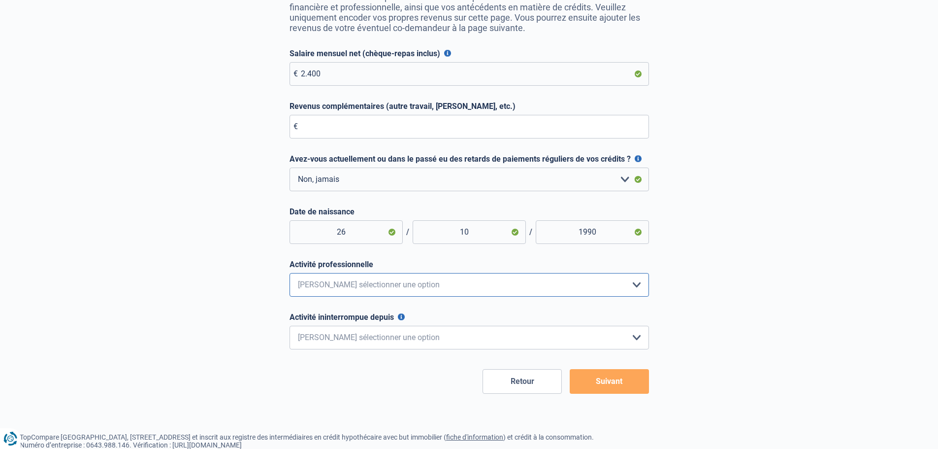
click at [332, 289] on select "Employé privé Ouvrier Fonctionnaire Indépendant Dirigeant d'entreprise Pensionn…" at bounding box center [469, 285] width 359 height 24
select select "worker"
click at [290, 275] on select "Employé privé Ouvrier Fonctionnaire Indépendant Dirigeant d'entreprise Pensionn…" at bounding box center [469, 285] width 359 height 24
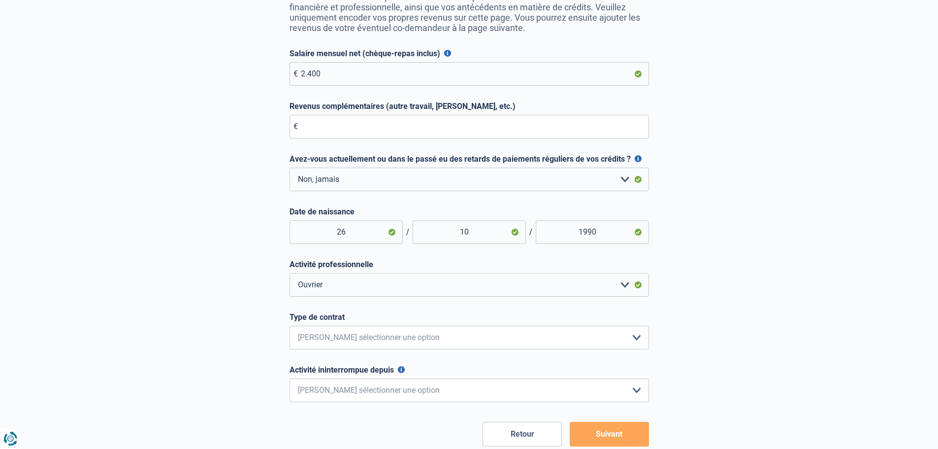
click at [157, 221] on div "Étape 3 sur 6 Suis-je éligible pour un prêt hypothécaire ? (premier emprunteur)…" at bounding box center [469, 185] width 938 height 521
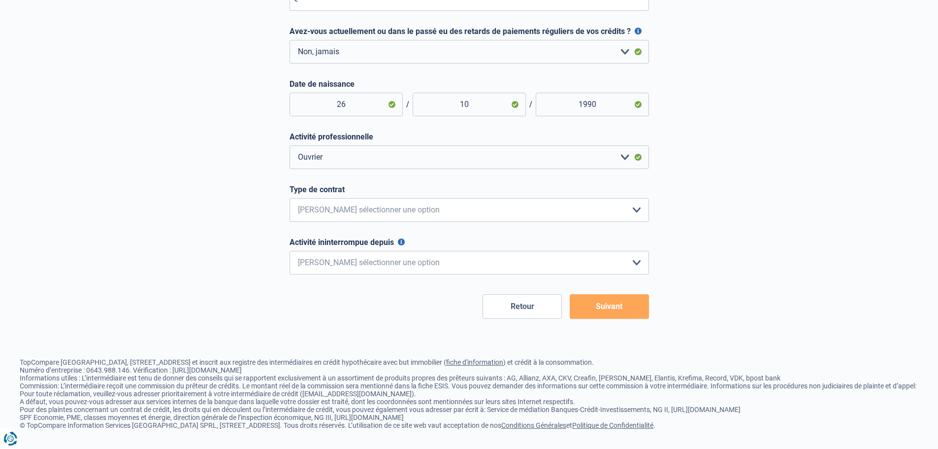
scroll to position [273, 0]
click at [348, 204] on select "Intérimaire Contrat à Durée Indéterminée Contrat à Durée Déterminée Veuillez sé…" at bounding box center [469, 210] width 359 height 24
select select "permanent"
click at [290, 198] on select "Intérimaire Contrat à Durée Indéterminée Contrat à Durée Déterminée Veuillez sé…" at bounding box center [469, 210] width 359 height 24
click at [175, 296] on div "Étape 3 sur 6 Suis-je éligible pour un prêt hypothécaire ? (premier emprunteur)…" at bounding box center [469, 58] width 938 height 521
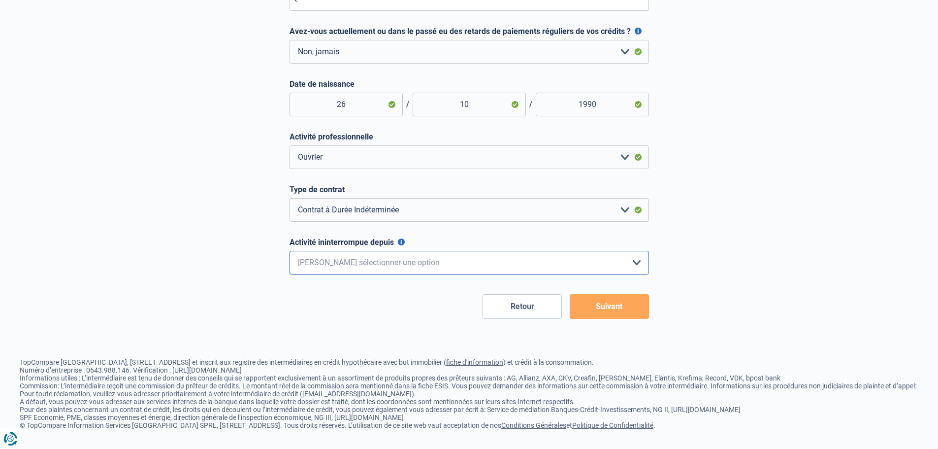
click at [344, 258] on select "< 6 mois 6 - 12 mois 12 - 24 mois 24 - 36 mois > 36 mois Veuillez sélectionner …" at bounding box center [469, 263] width 359 height 24
select select "less36"
click at [290, 251] on select "< 6 mois 6 - 12 mois 12 - 24 mois 24 - 36 mois > 36 mois Veuillez sélectionner …" at bounding box center [469, 263] width 359 height 24
drag, startPoint x: 600, startPoint y: 298, endPoint x: 621, endPoint y: 322, distance: 32.1
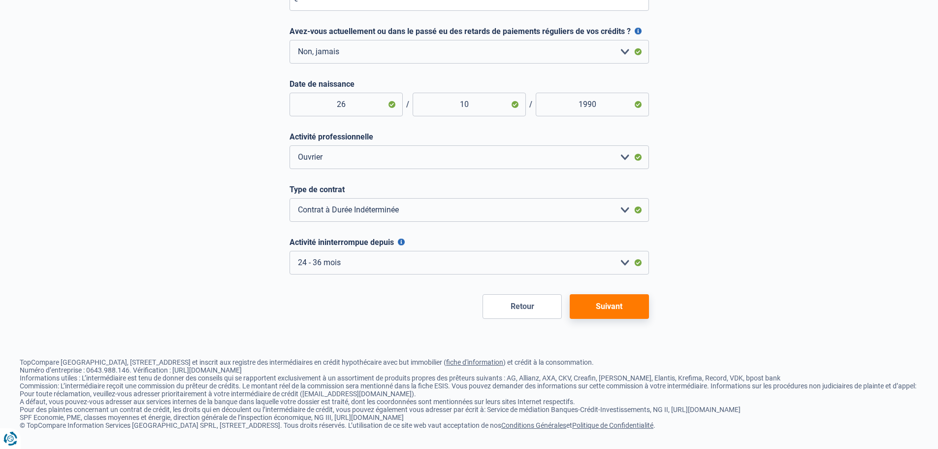
click at [600, 298] on button "Suivant" at bounding box center [609, 306] width 79 height 25
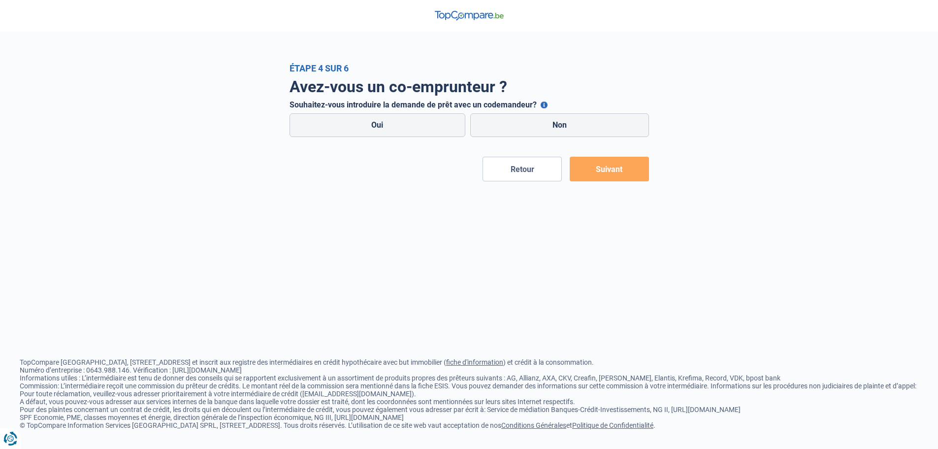
click at [398, 183] on div "Étape 4 sur 6 Avez-vous un co-emprunteur ? Souhaitez-vous introduire la demande…" at bounding box center [469, 224] width 938 height 449
click at [541, 103] on button "Souhaitez-vous introduire la demande de prêt avec un codemandeur?" at bounding box center [544, 104] width 7 height 7
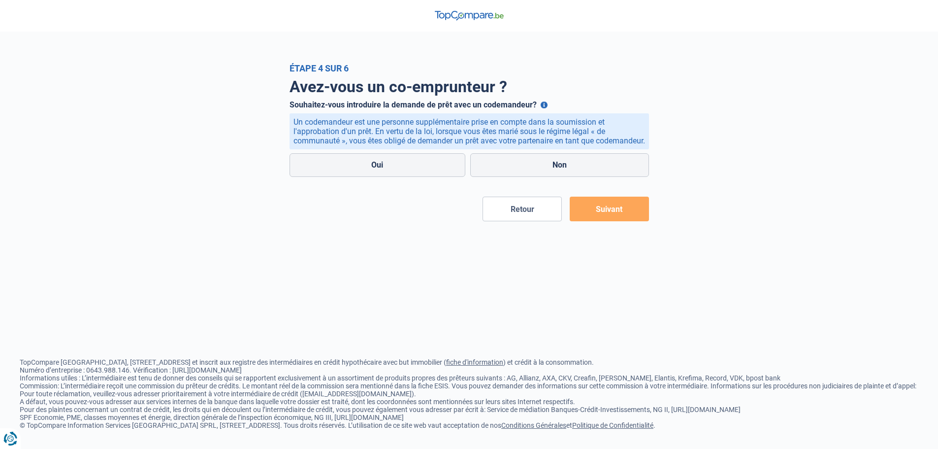
click at [408, 213] on div "Retour Suivant" at bounding box center [469, 208] width 359 height 25
click at [542, 172] on label "Non" at bounding box center [559, 165] width 179 height 24
click at [542, 172] on input "Non" at bounding box center [559, 165] width 179 height 24
radio input "true"
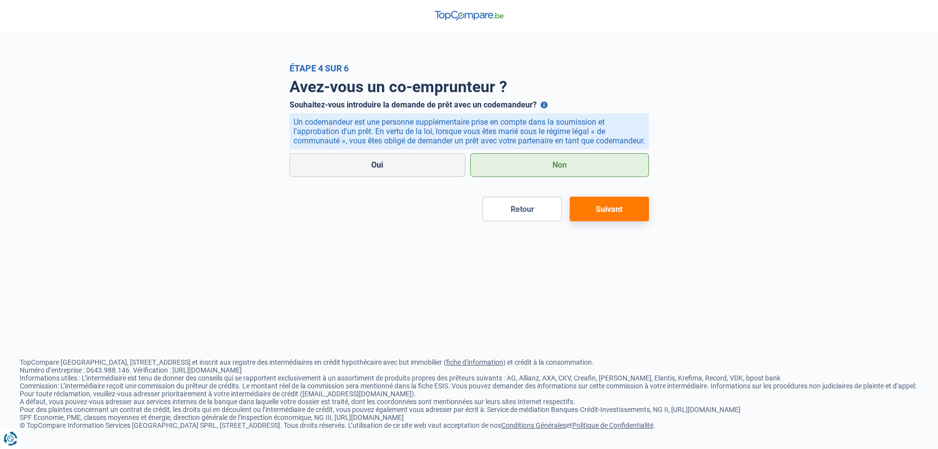
click at [591, 218] on button "Suivant" at bounding box center [609, 208] width 79 height 25
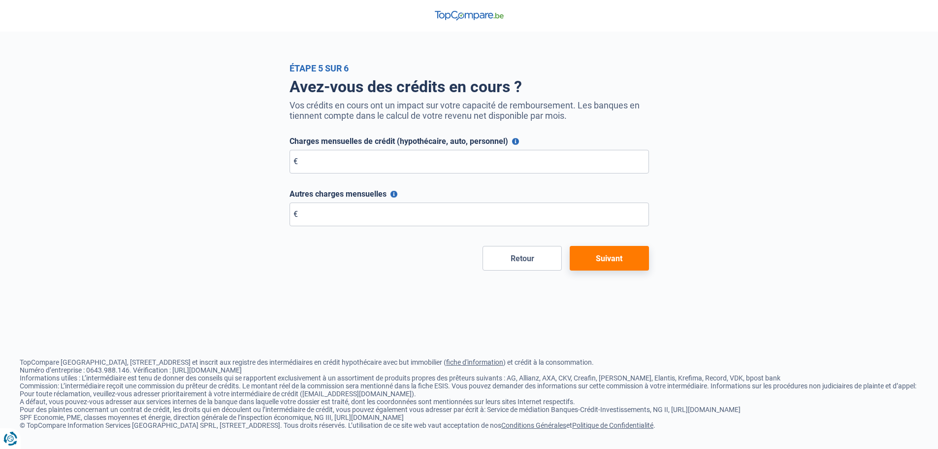
click at [515, 145] on button "Charges mensuelles de crédit (hypothécaire, auto, personnel)" at bounding box center [515, 141] width 7 height 7
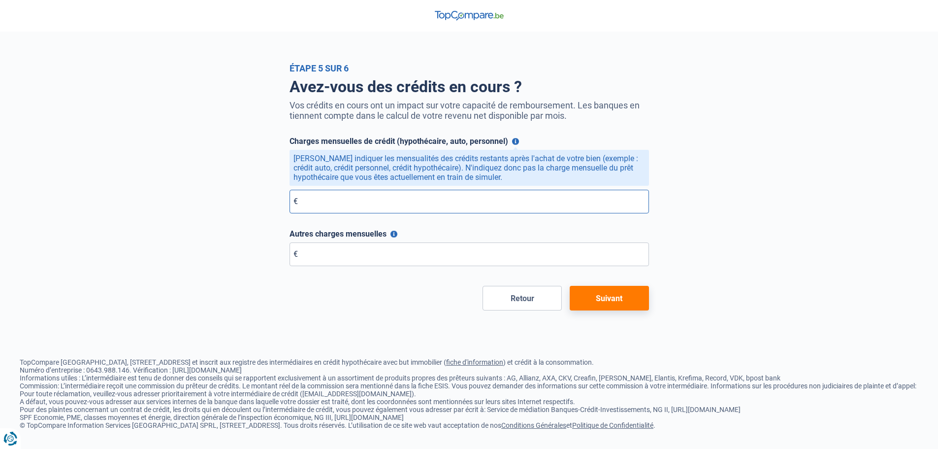
click at [400, 199] on input "Charges mensuelles de crédit (hypothécaire, auto, personnel)" at bounding box center [469, 202] width 359 height 24
click at [60, 206] on div "Étape 5 sur 6 Avez-vous des crédits en cours ? Vos crédits en cours ont un impa…" at bounding box center [469, 186] width 938 height 247
click at [331, 204] on input "Charges mensuelles de crédit (hypothécaire, auto, personnel)" at bounding box center [469, 202] width 359 height 24
type input "0"
click at [413, 317] on div "Étape 5 sur 6 Avez-vous des crédits en cours ? Vos crédits en cours ont un impa…" at bounding box center [469, 224] width 938 height 449
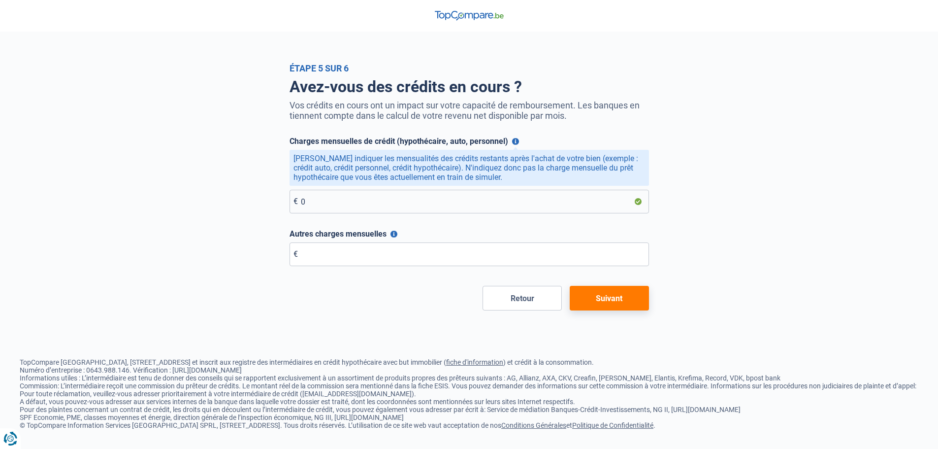
click at [395, 233] on button "Autres charges mensuelles" at bounding box center [393, 233] width 7 height 7
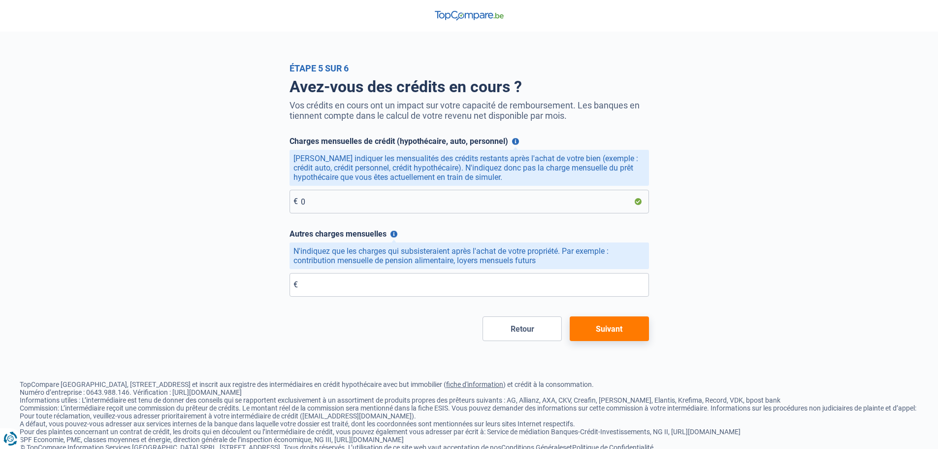
click at [448, 341] on div "Retour Suivant" at bounding box center [469, 328] width 359 height 25
click at [608, 334] on button "Suivant" at bounding box center [609, 328] width 79 height 25
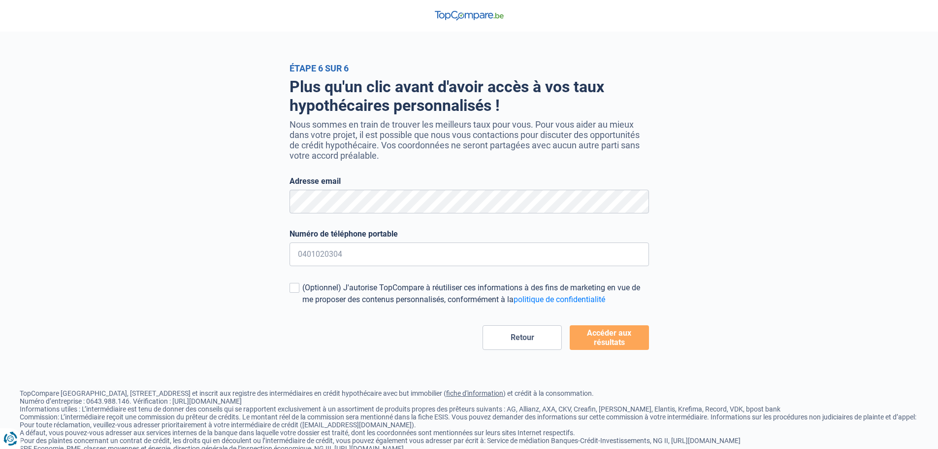
drag, startPoint x: 151, startPoint y: 189, endPoint x: 161, endPoint y: 187, distance: 9.5
click at [152, 189] on div "Étape 6 sur 6 Plus qu'un clic avant d'avoir accès à vos taux hypothécaires pers…" at bounding box center [469, 206] width 938 height 287
click at [605, 340] on button "Accéder aux résultats" at bounding box center [609, 337] width 79 height 25
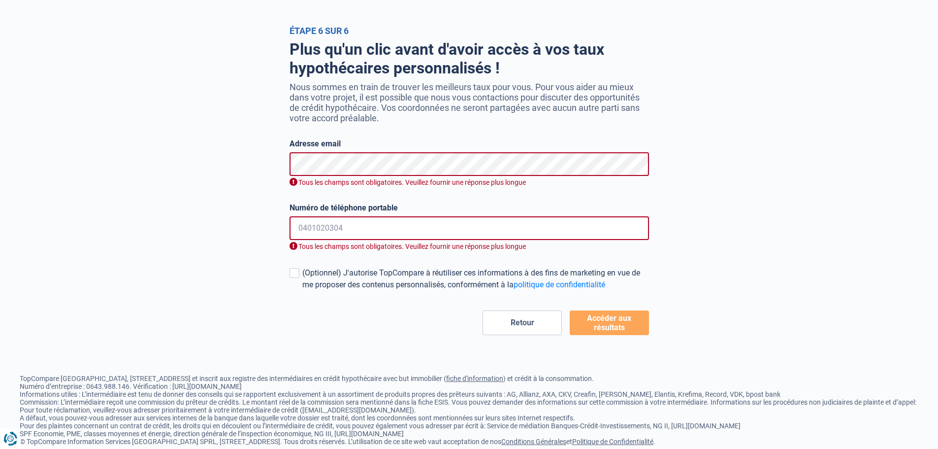
scroll to position [38, 0]
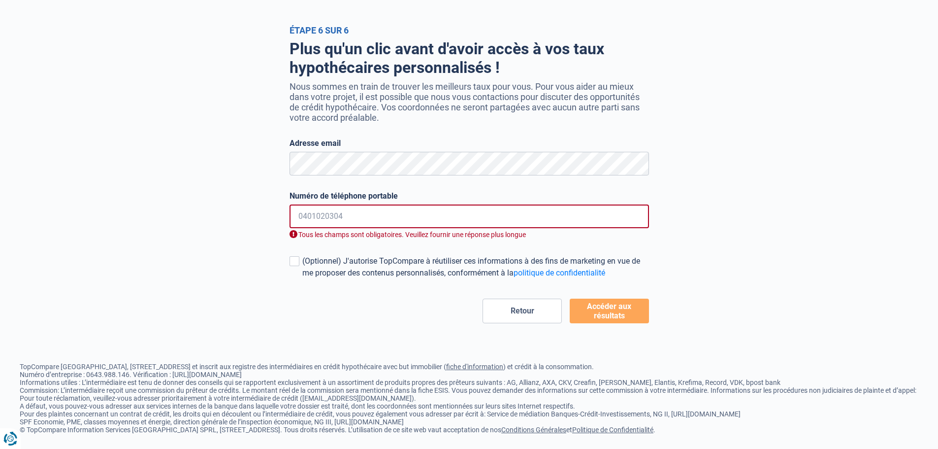
click at [369, 221] on input "Numéro de téléphone portable" at bounding box center [469, 216] width 359 height 24
type input "0476420294"
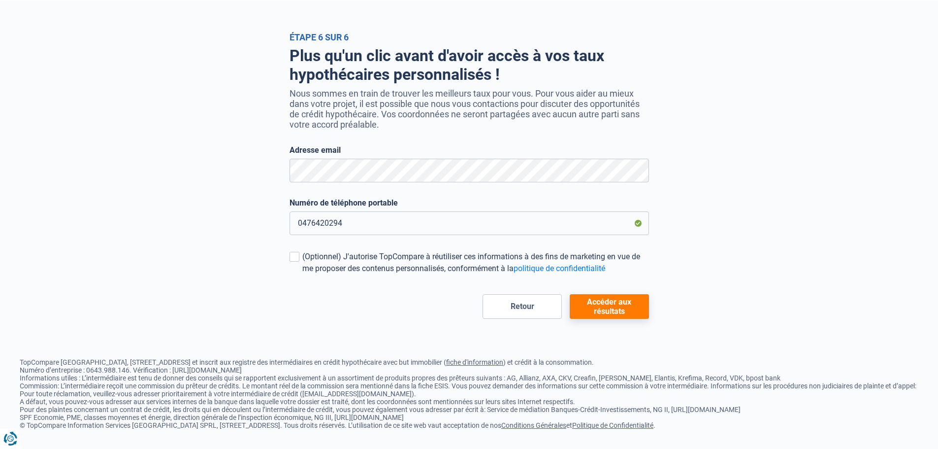
click at [437, 323] on div "Étape 6 sur 6 Plus qu'un clic avant d'avoir accès à vos taux hypothécaires pers…" at bounding box center [469, 193] width 938 height 449
click at [624, 294] on button "Accéder aux résultats" at bounding box center [609, 306] width 79 height 25
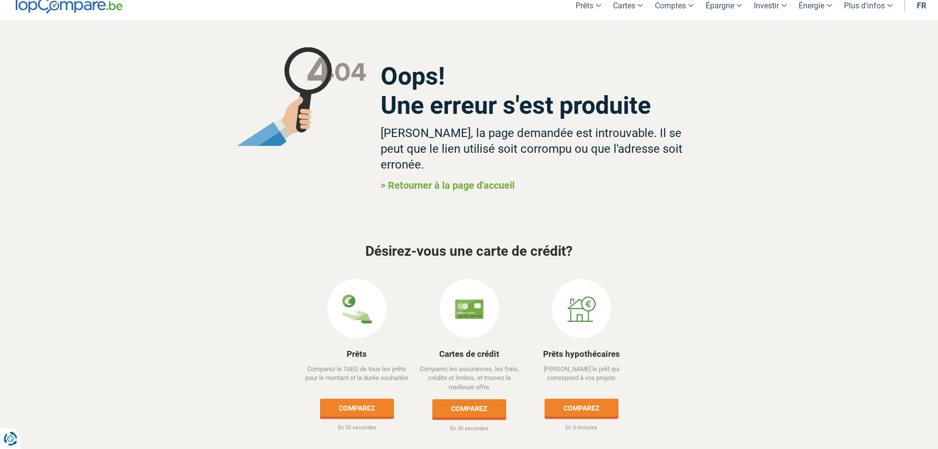
scroll to position [11, 0]
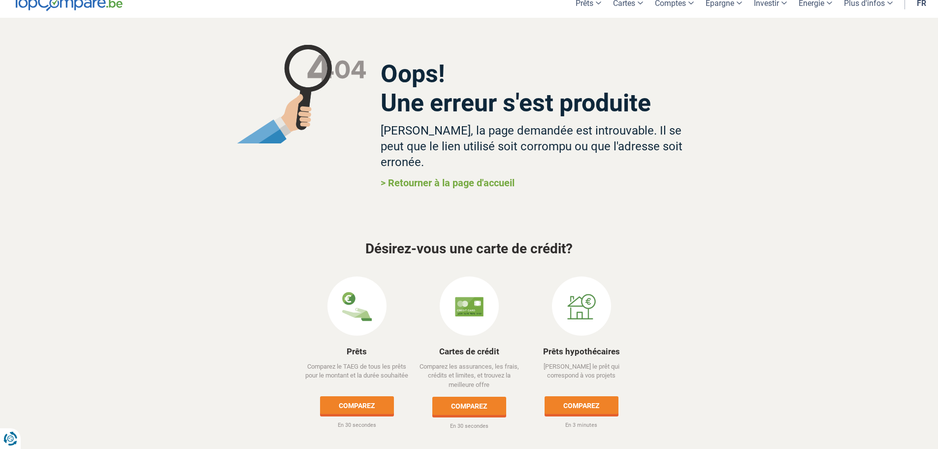
drag, startPoint x: 283, startPoint y: 137, endPoint x: 230, endPoint y: 152, distance: 54.7
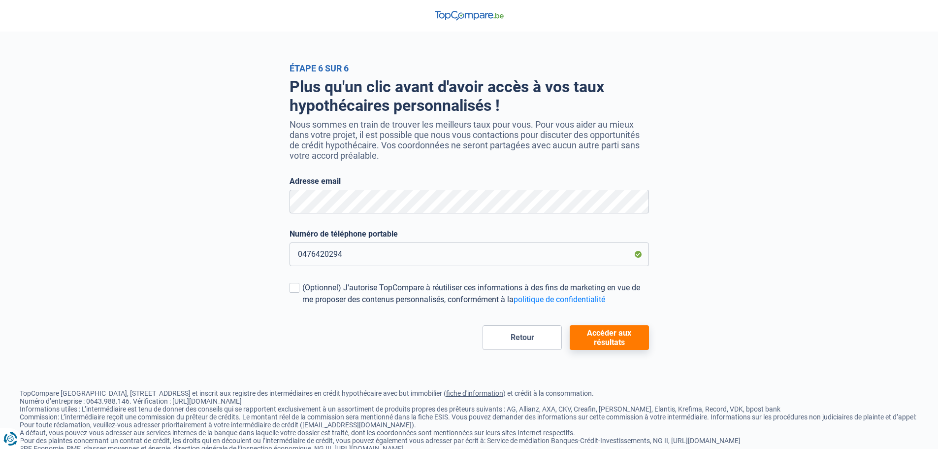
click at [612, 340] on button "Accéder aux résultats" at bounding box center [609, 337] width 79 height 25
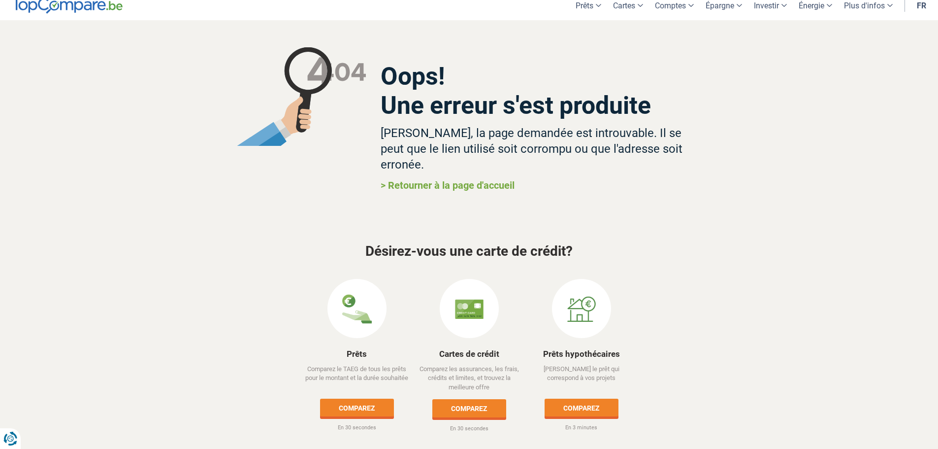
scroll to position [11, 0]
